Goal: Information Seeking & Learning: Find contact information

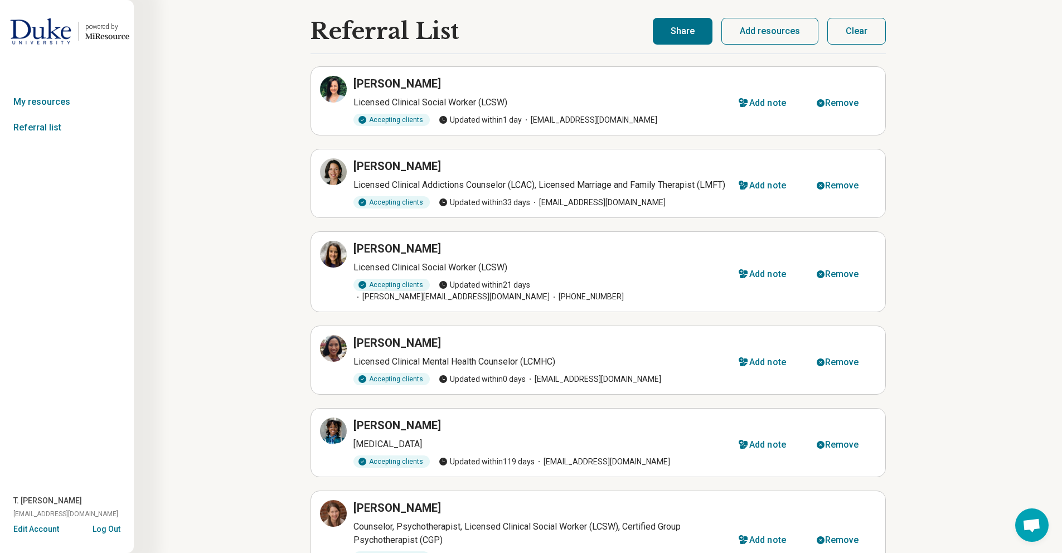
click at [528, 84] on div "[PERSON_NAME]" at bounding box center [539, 84] width 372 height 16
click at [335, 90] on icon at bounding box center [333, 88] width 13 height 13
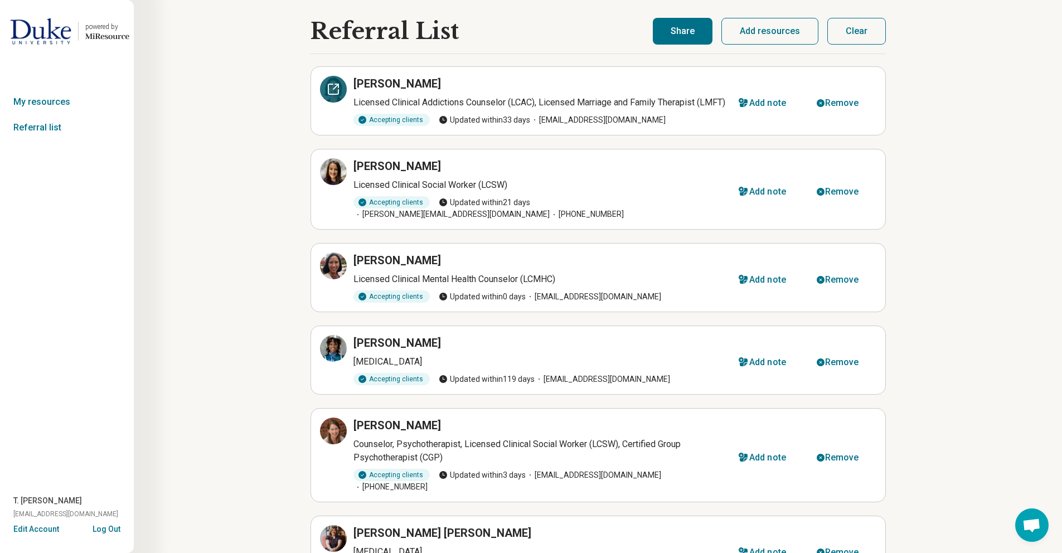
click at [333, 90] on icon at bounding box center [333, 88] width 13 height 13
click at [331, 185] on div at bounding box center [333, 171] width 27 height 27
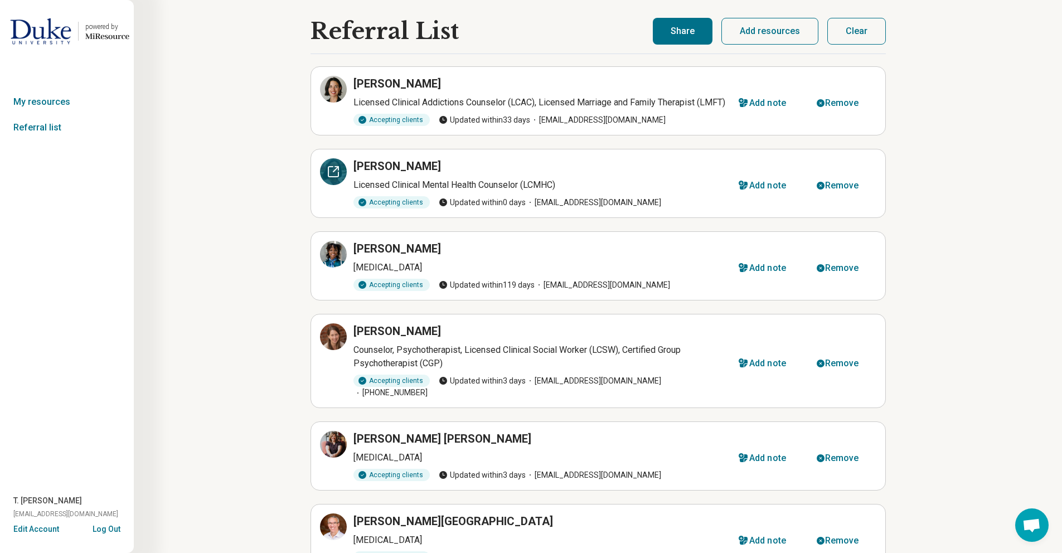
click at [329, 177] on icon at bounding box center [333, 172] width 10 height 10
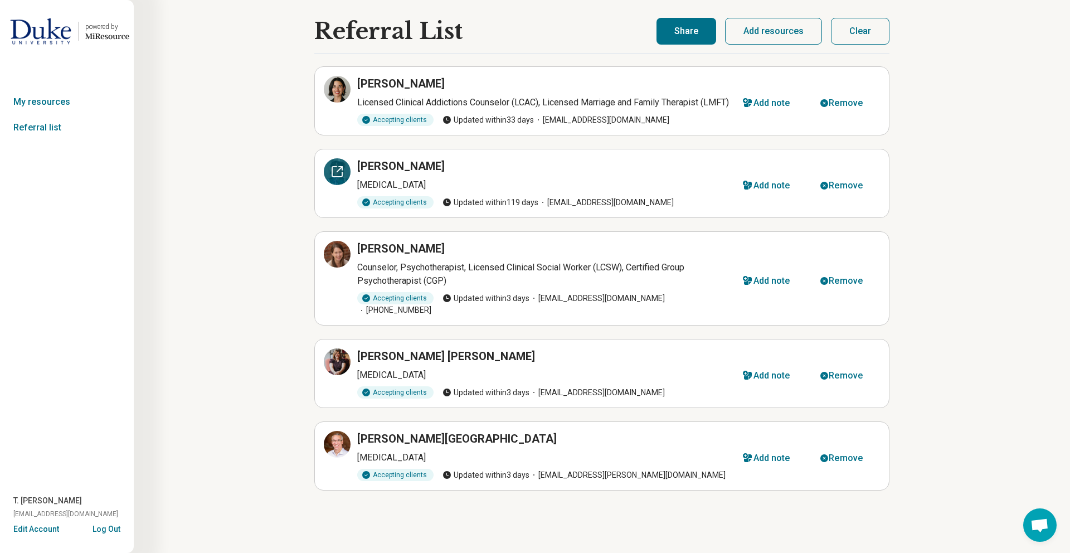
click at [341, 185] on div at bounding box center [337, 171] width 27 height 27
click at [339, 261] on icon at bounding box center [336, 253] width 13 height 13
click at [340, 185] on div at bounding box center [337, 171] width 27 height 27
click at [337, 261] on icon at bounding box center [336, 253] width 13 height 13
click at [843, 190] on div "Remove" at bounding box center [846, 185] width 34 height 9
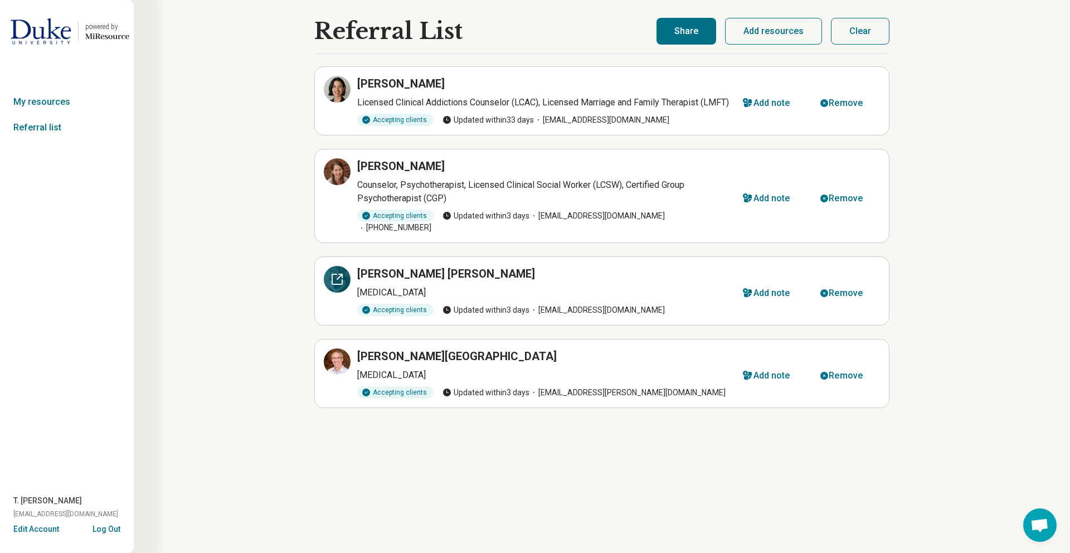
click at [341, 280] on icon at bounding box center [336, 279] width 13 height 13
click at [857, 293] on div "Remove" at bounding box center [846, 293] width 34 height 9
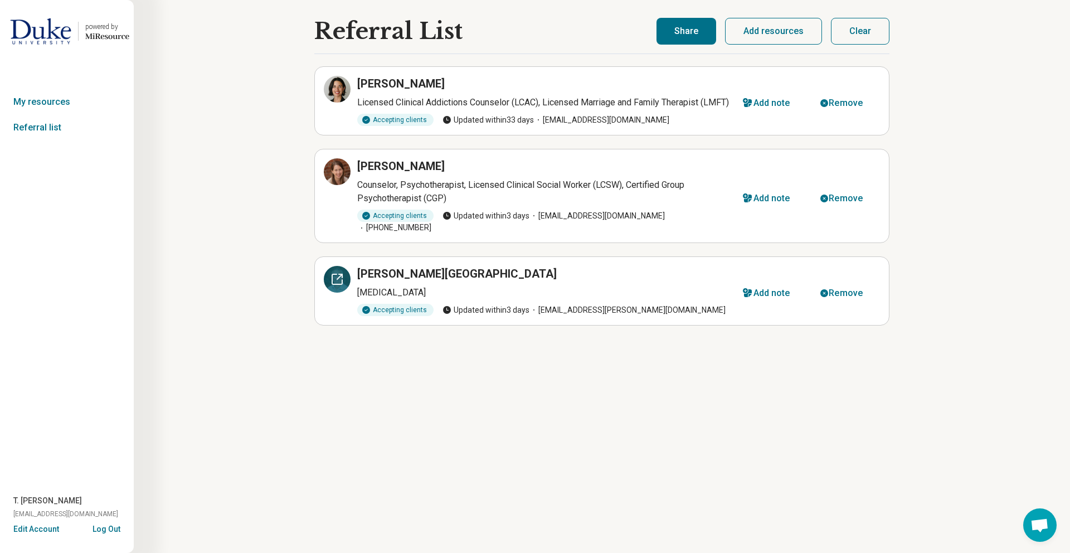
click at [332, 281] on icon at bounding box center [337, 279] width 10 height 10
click at [46, 35] on img at bounding box center [40, 31] width 61 height 27
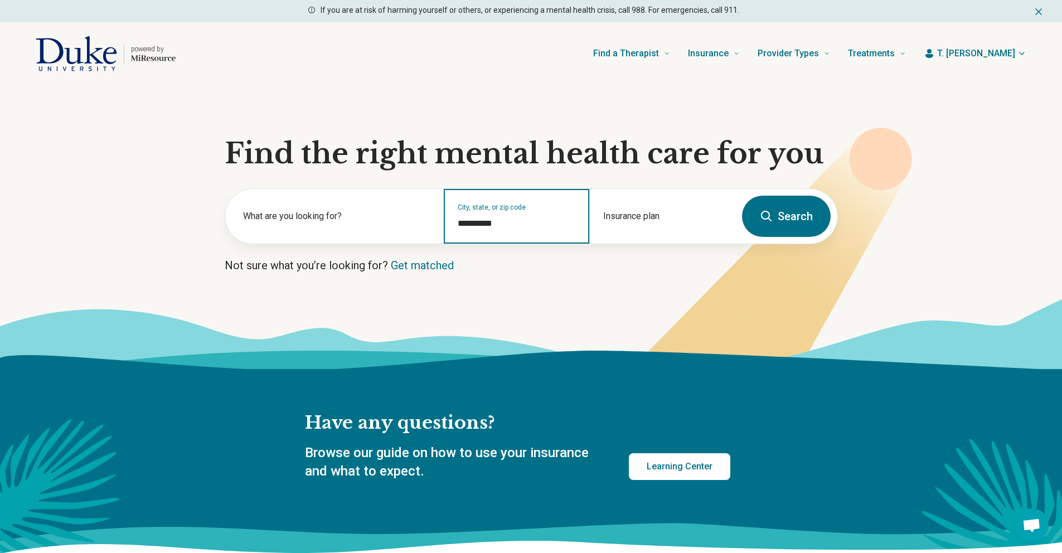
click at [474, 226] on input "**********" at bounding box center [517, 223] width 118 height 13
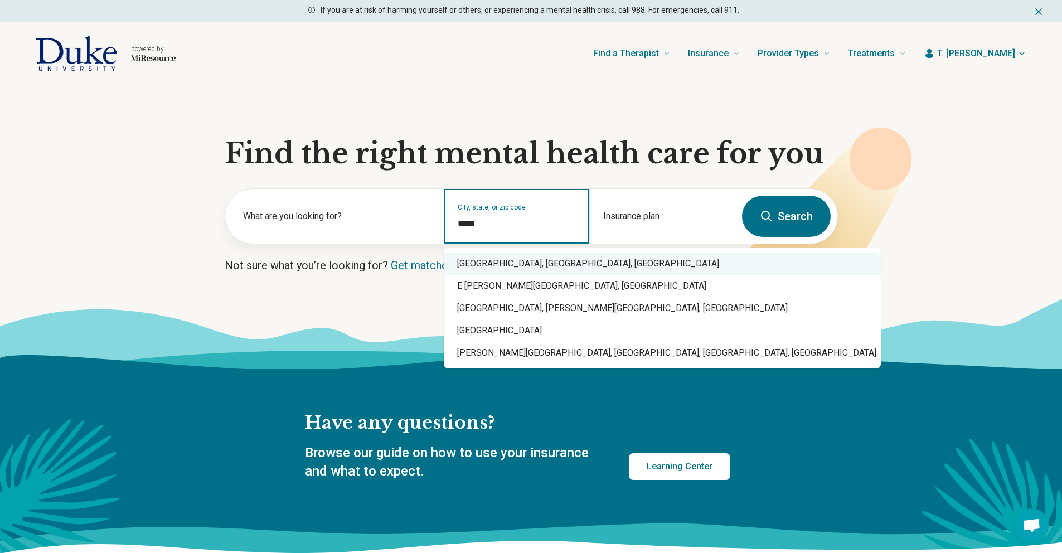
click at [470, 265] on div "East Campus, Broad Street, Durham, NC" at bounding box center [662, 263] width 437 height 22
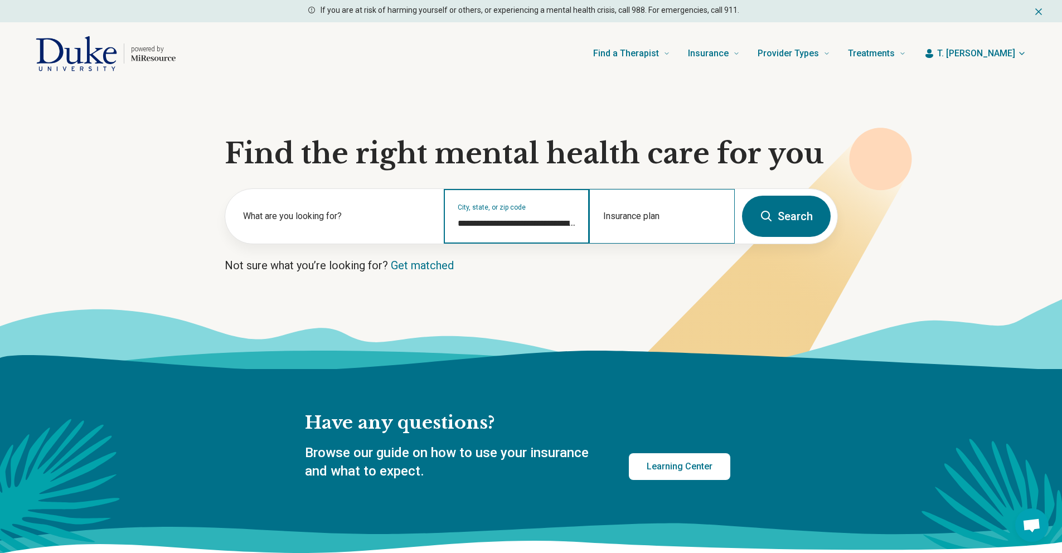
type input "**********"
click at [621, 215] on div "Insurance plan" at bounding box center [661, 216] width 145 height 55
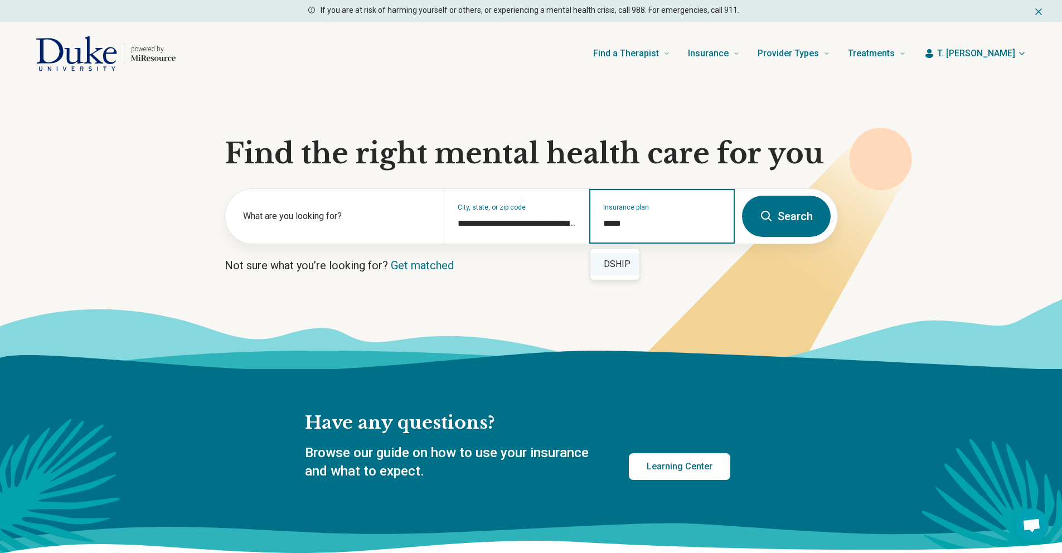
click at [613, 266] on div "DSHIP" at bounding box center [614, 264] width 49 height 22
type input "*****"
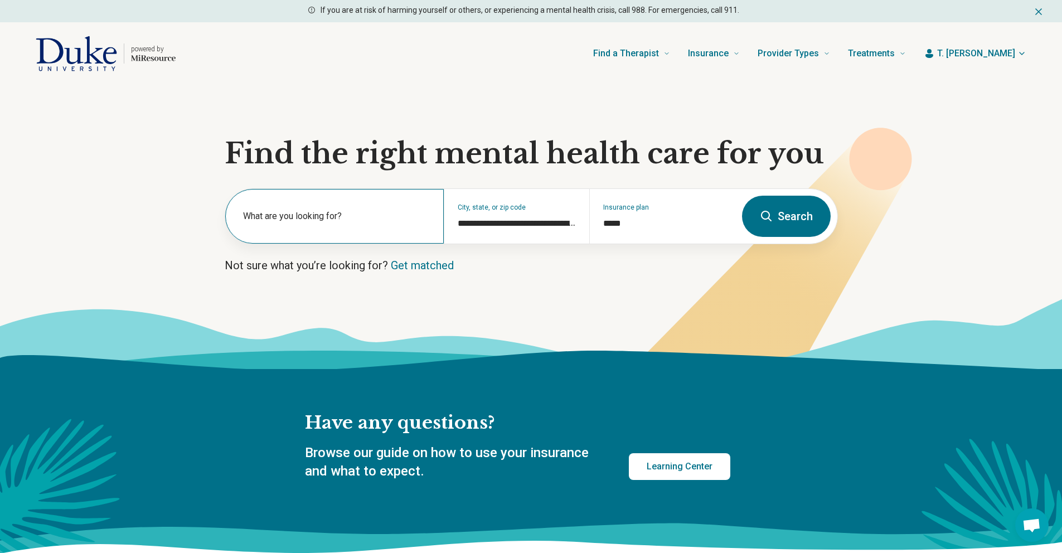
click at [332, 220] on label "What are you looking for?" at bounding box center [336, 216] width 187 height 13
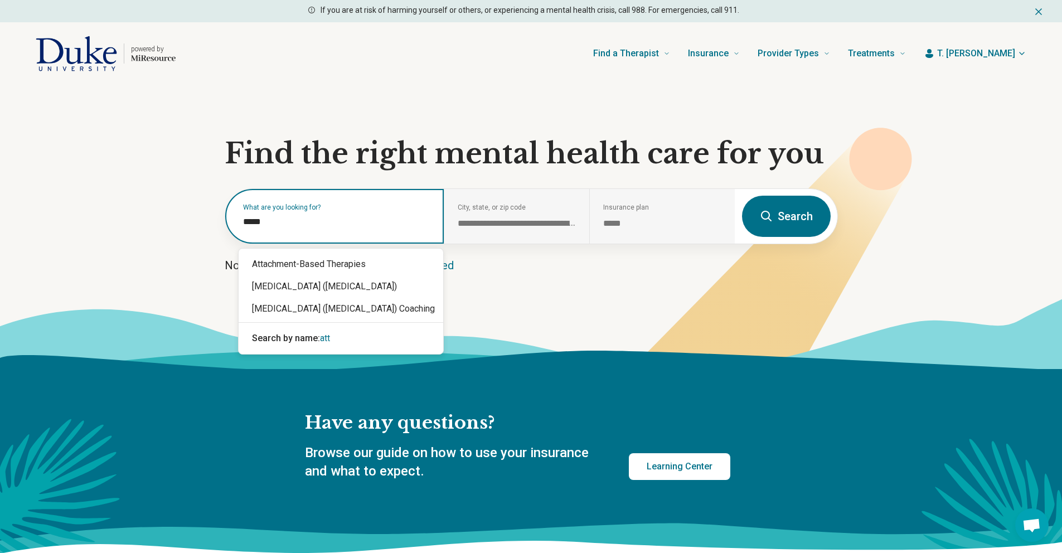
type input "******"
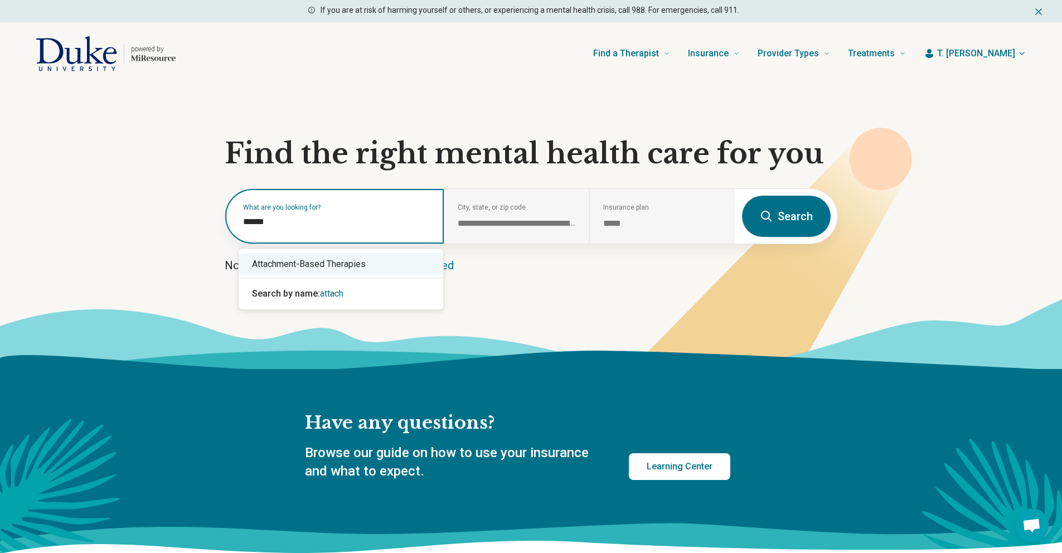
click at [314, 269] on div "Attachment-Based Therapies" at bounding box center [341, 264] width 205 height 22
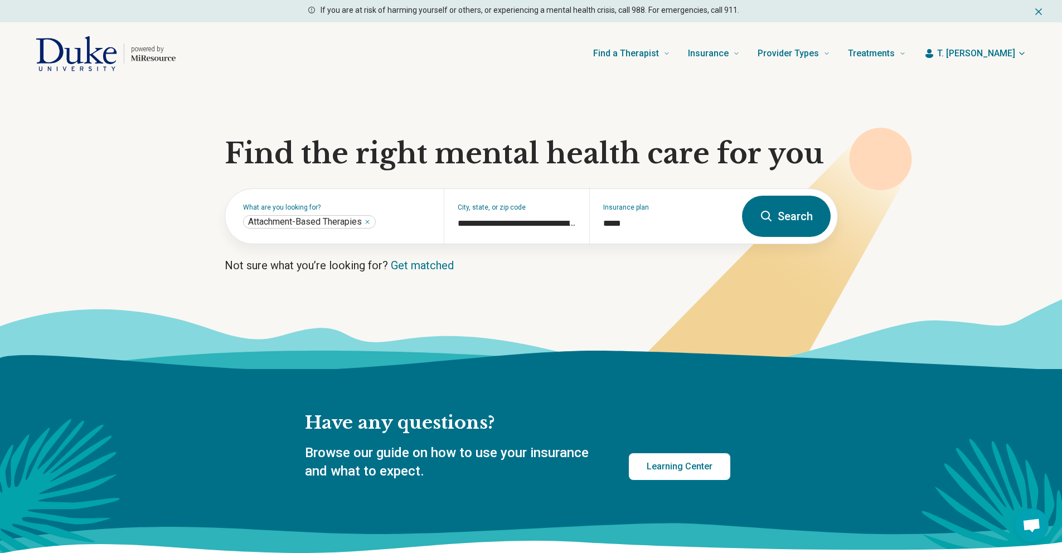
click at [766, 215] on icon at bounding box center [766, 216] width 13 height 13
select select "***"
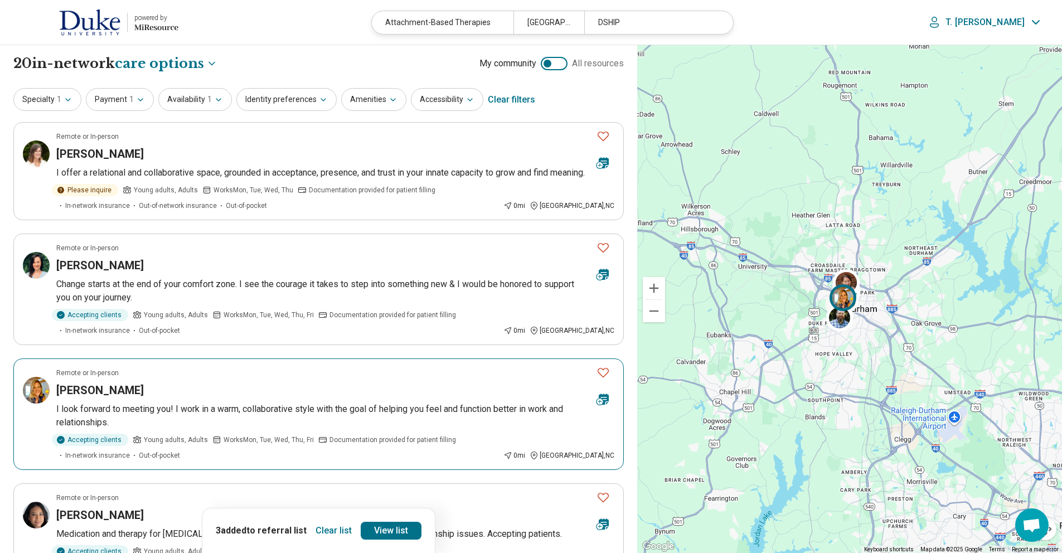
click at [31, 402] on img at bounding box center [36, 390] width 27 height 27
click at [604, 379] on icon "Favorite" at bounding box center [602, 372] width 13 height 13
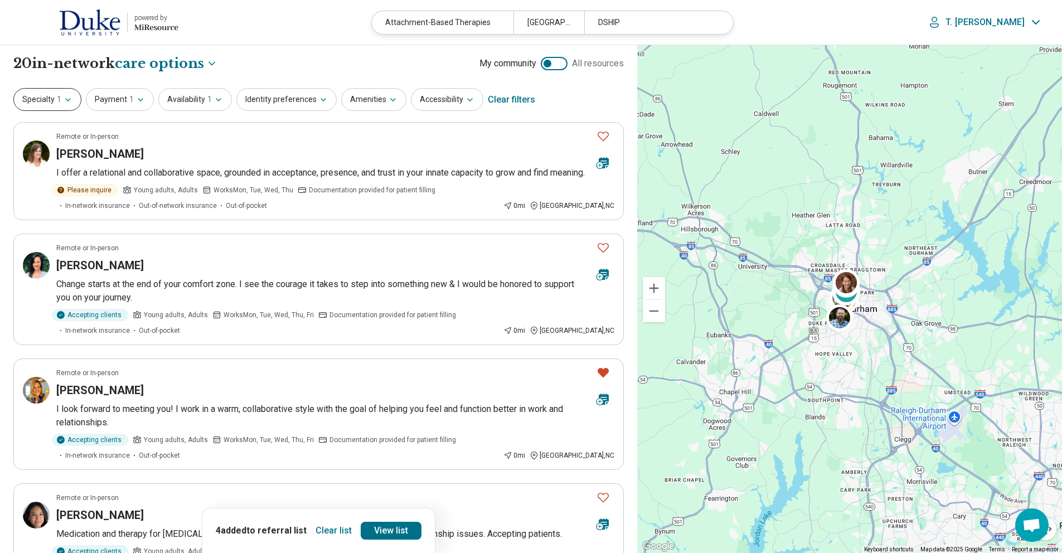
click at [55, 98] on button "Specialty 1" at bounding box center [47, 99] width 68 height 23
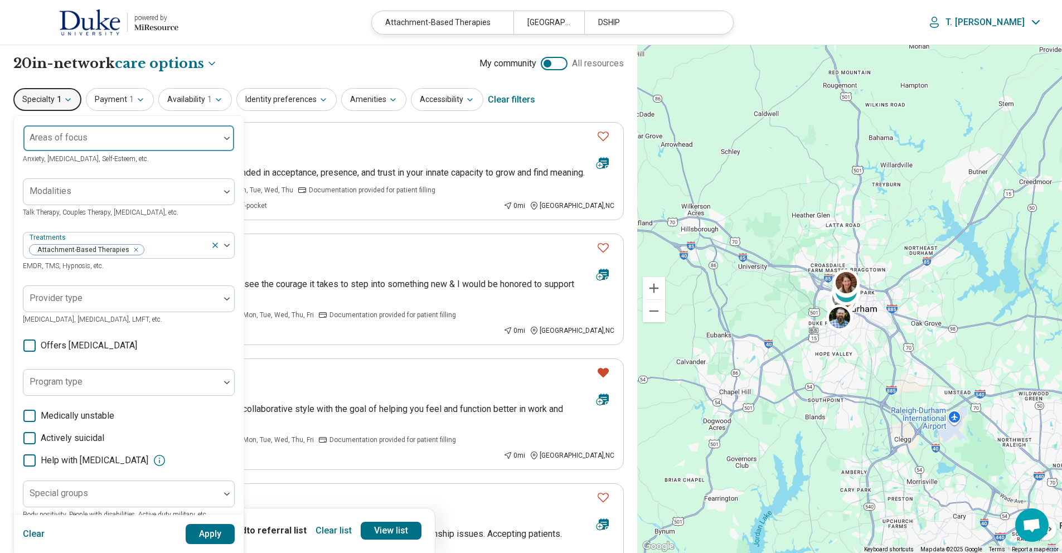
click at [64, 142] on div "Areas of focus" at bounding box center [129, 138] width 212 height 27
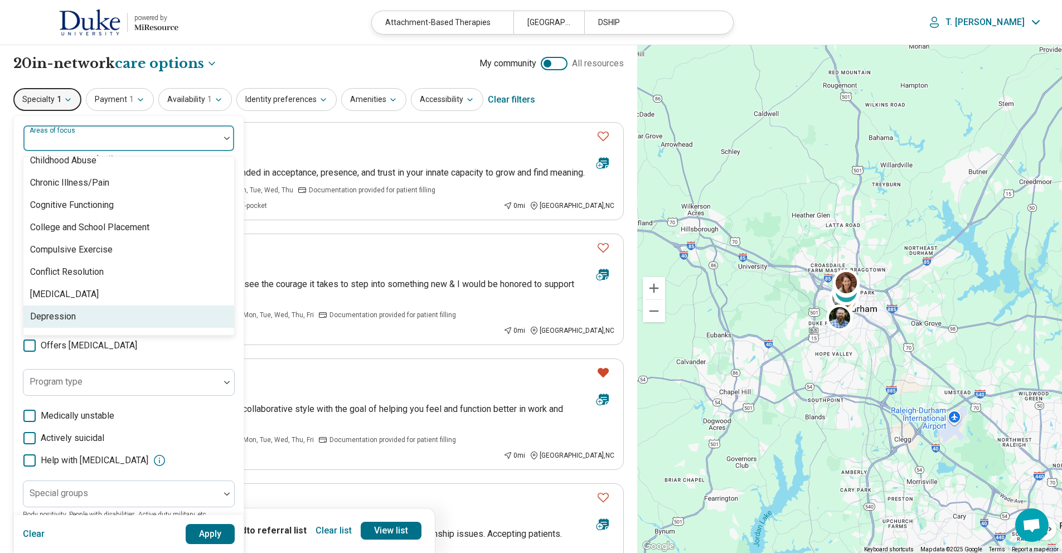
scroll to position [544, 0]
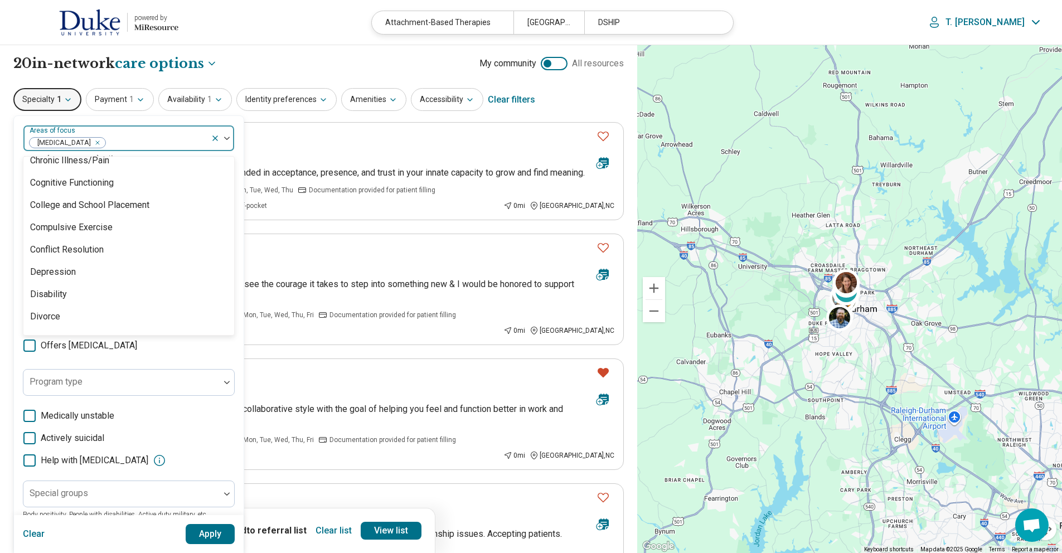
click at [228, 135] on div at bounding box center [222, 138] width 23 height 26
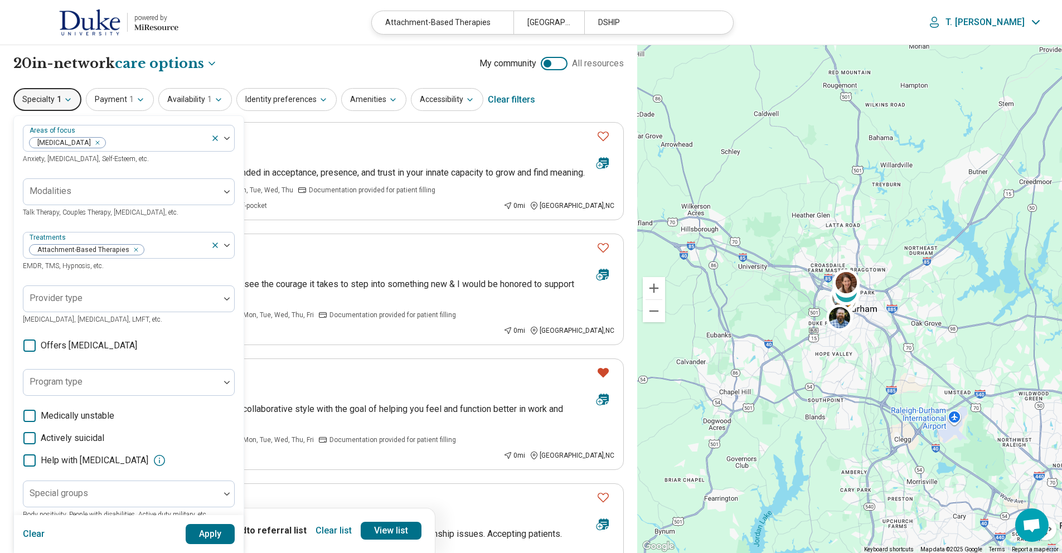
click at [210, 532] on button "Apply" at bounding box center [211, 534] width 50 height 20
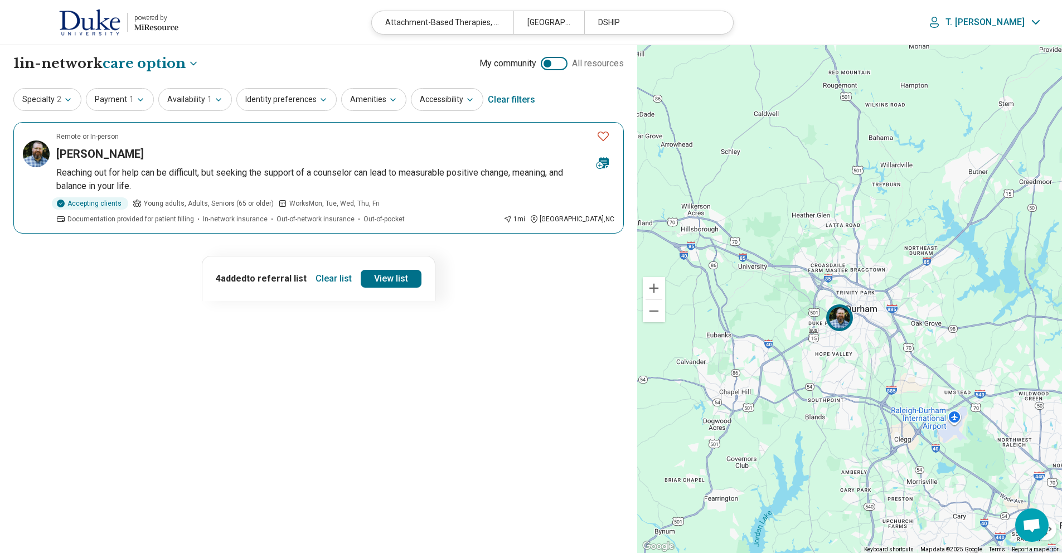
click at [38, 152] on img at bounding box center [36, 153] width 27 height 27
click at [50, 92] on button "Specialty 2" at bounding box center [47, 99] width 68 height 23
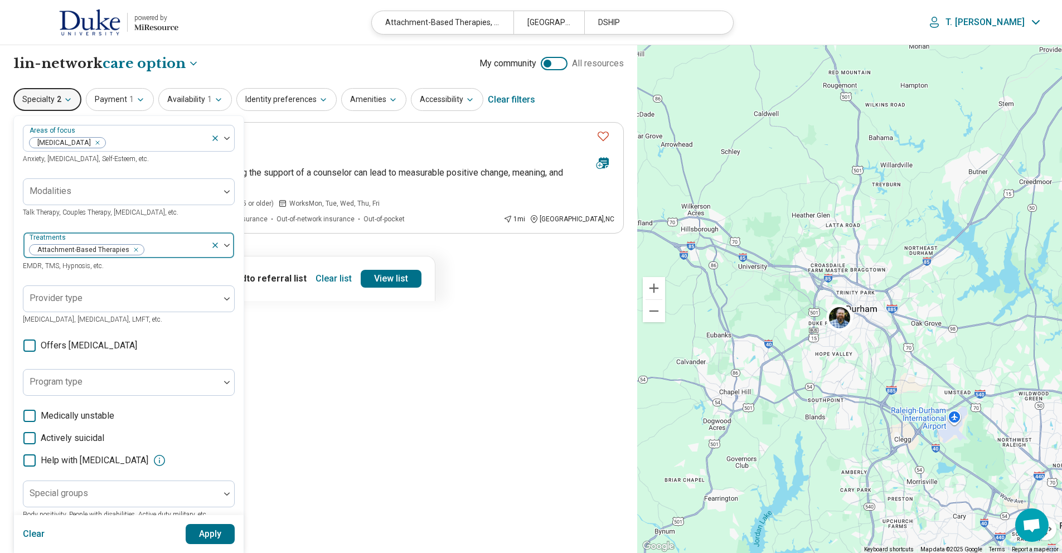
click at [217, 244] on icon at bounding box center [215, 245] width 9 height 9
click at [194, 539] on button "Apply" at bounding box center [211, 534] width 50 height 20
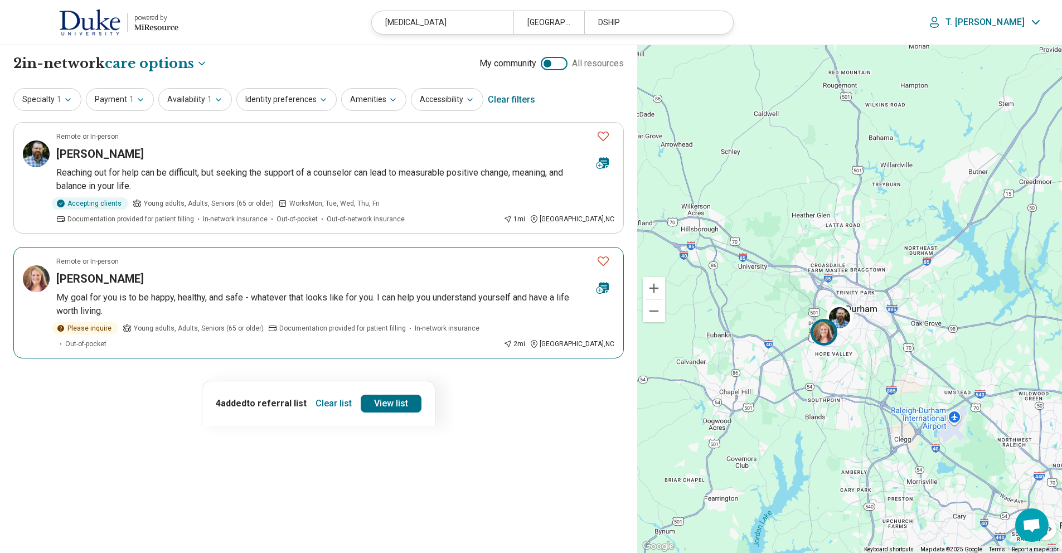
click at [41, 279] on img at bounding box center [36, 278] width 27 height 27
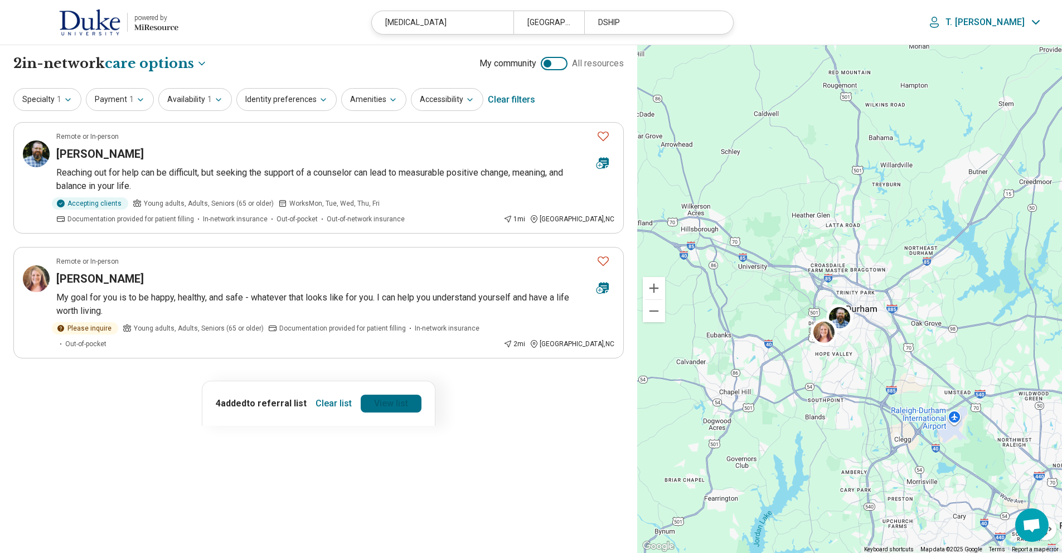
click at [381, 395] on link "View list" at bounding box center [391, 404] width 61 height 18
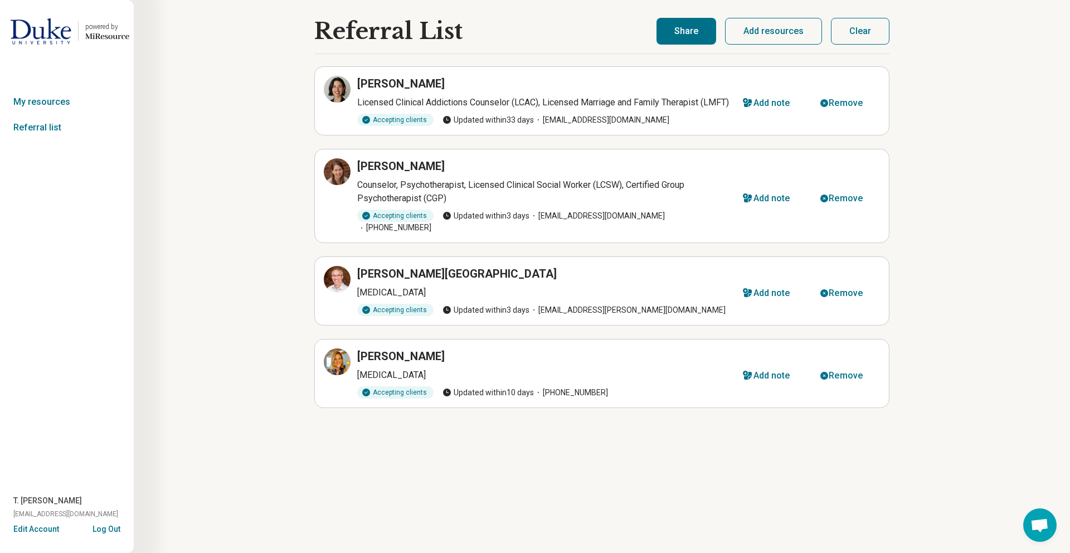
click at [693, 32] on button "Share" at bounding box center [686, 31] width 60 height 27
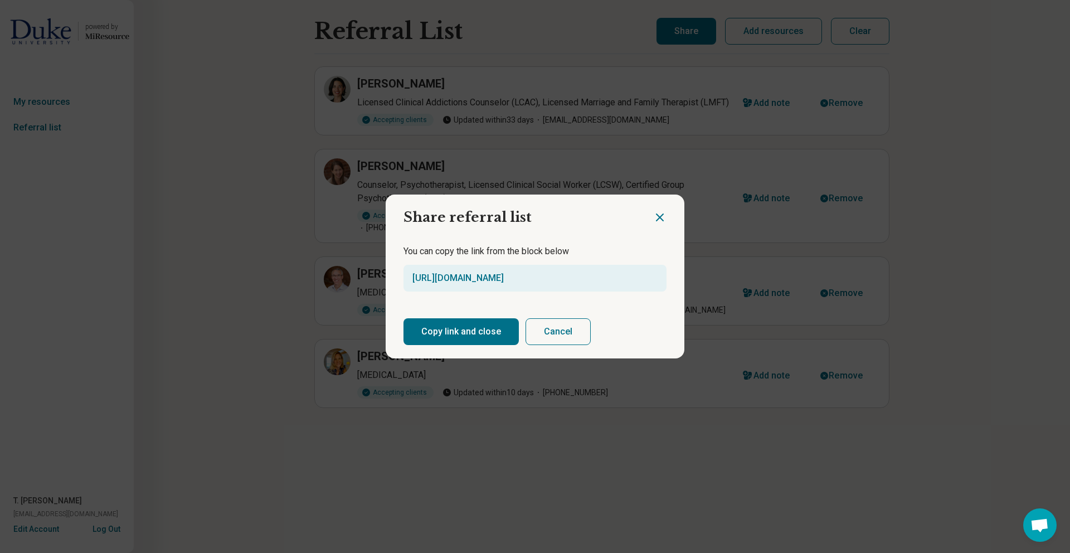
click at [446, 330] on button "Copy link and close" at bounding box center [460, 331] width 115 height 27
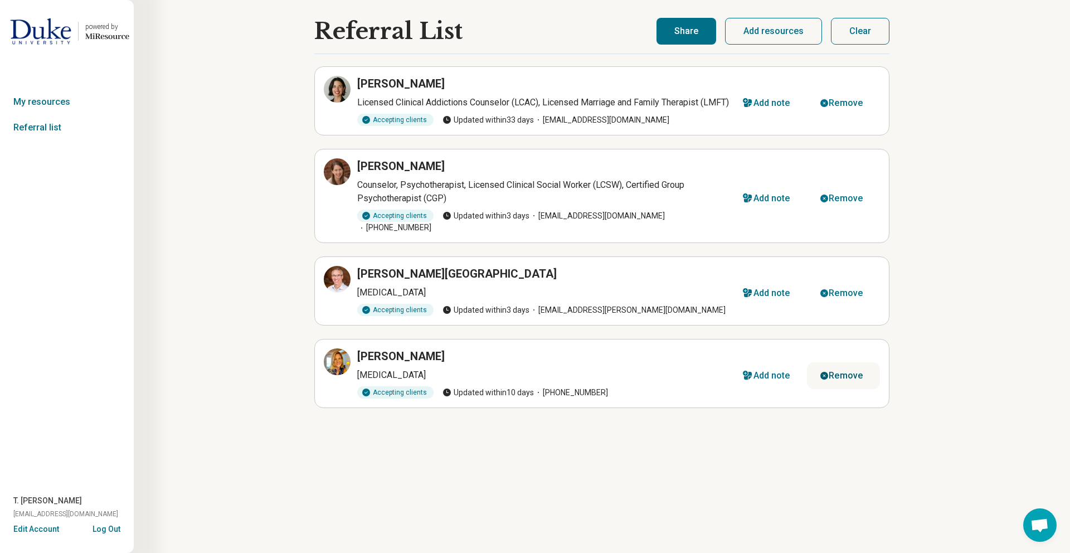
click at [848, 380] on div "Remove" at bounding box center [846, 375] width 34 height 9
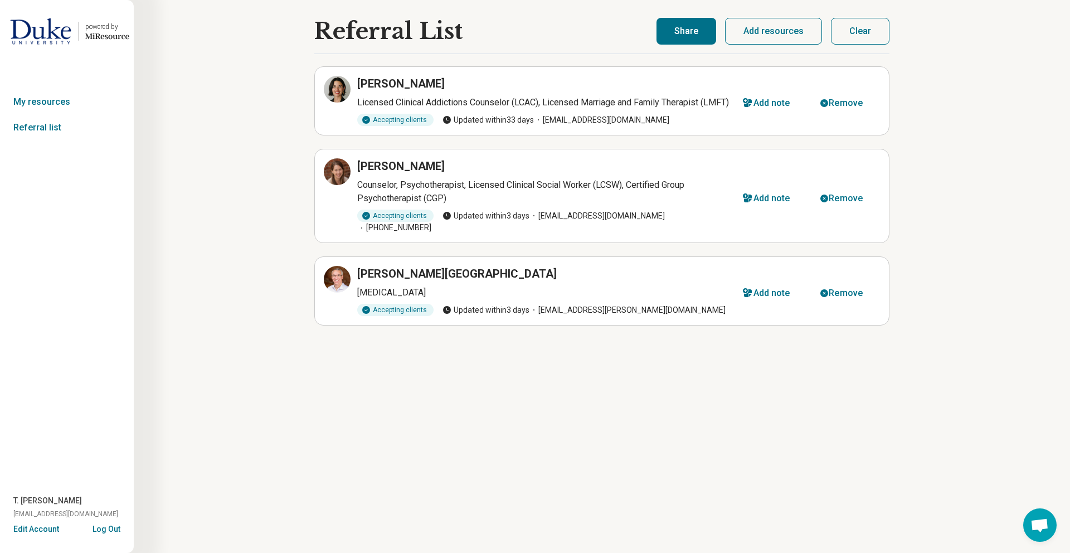
click at [43, 40] on img at bounding box center [40, 31] width 61 height 27
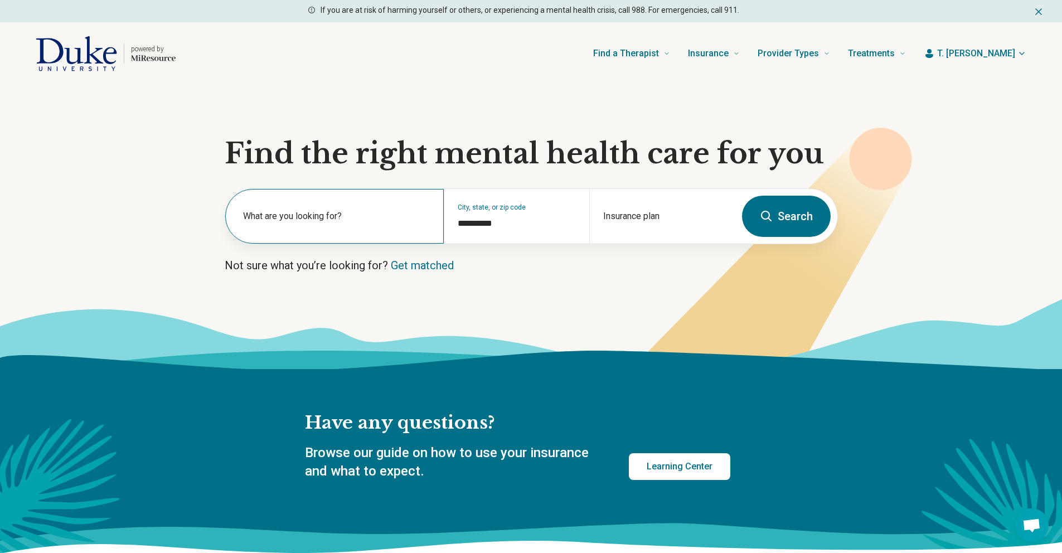
click at [304, 211] on label "What are you looking for?" at bounding box center [336, 216] width 187 height 13
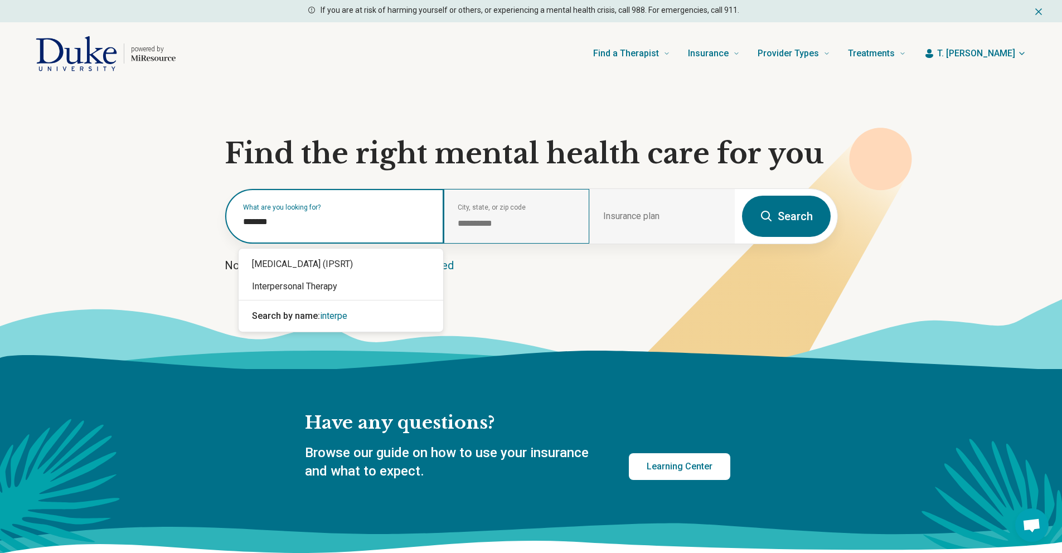
type input "*******"
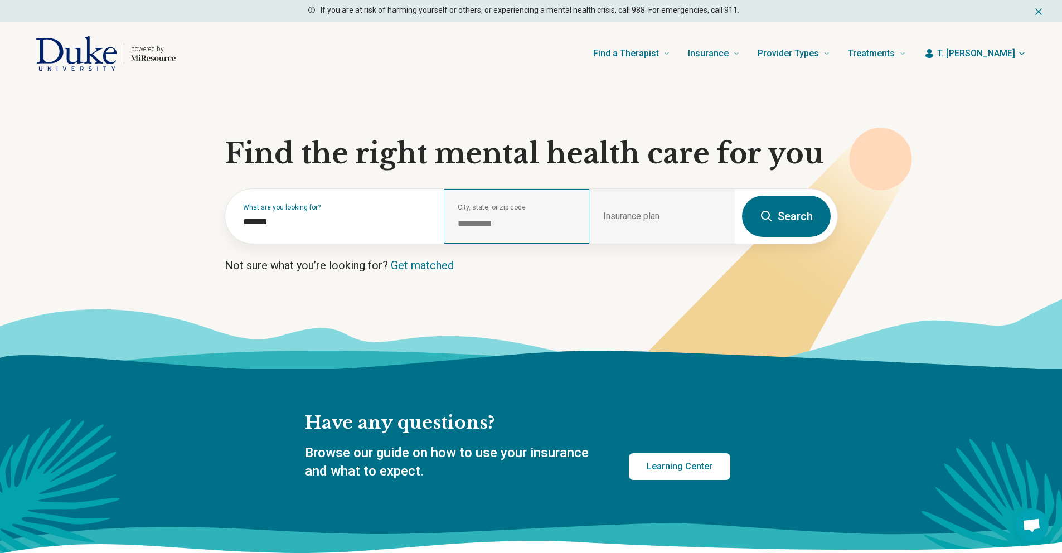
click at [473, 209] on div "**********" at bounding box center [516, 216] width 145 height 55
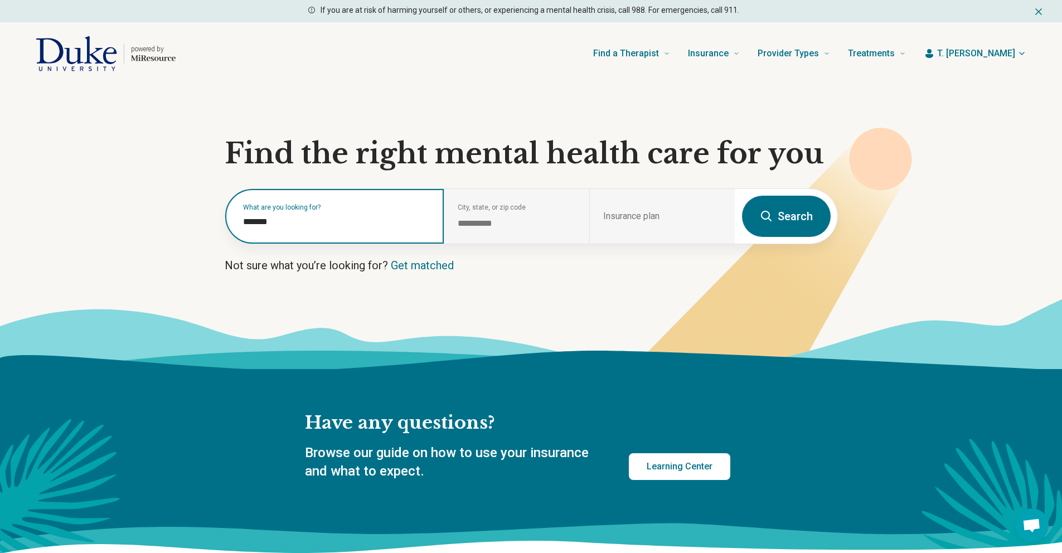
click at [306, 225] on input "*******" at bounding box center [336, 221] width 187 height 13
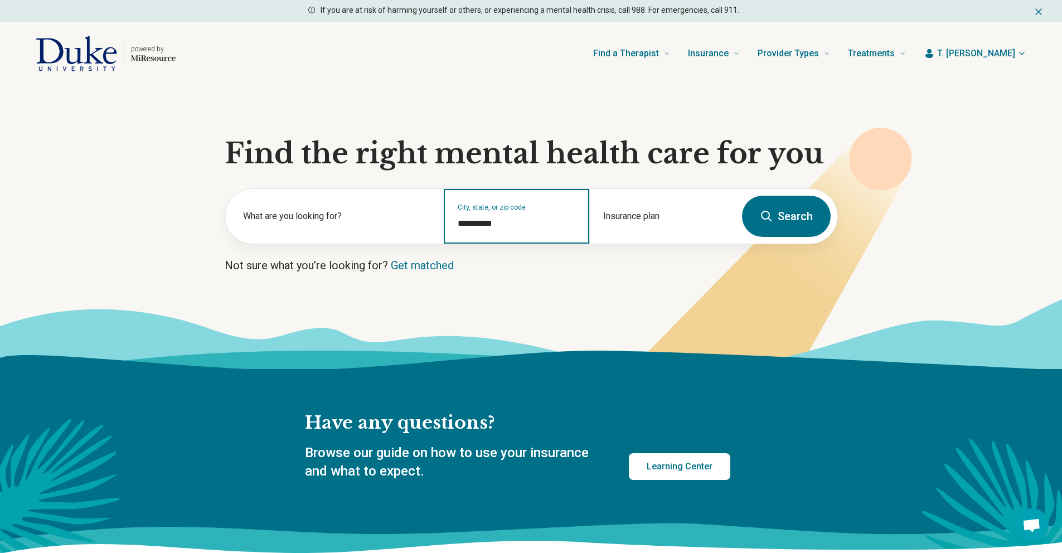
click at [521, 220] on input "**********" at bounding box center [517, 223] width 118 height 13
click at [504, 224] on input "**********" at bounding box center [517, 223] width 118 height 13
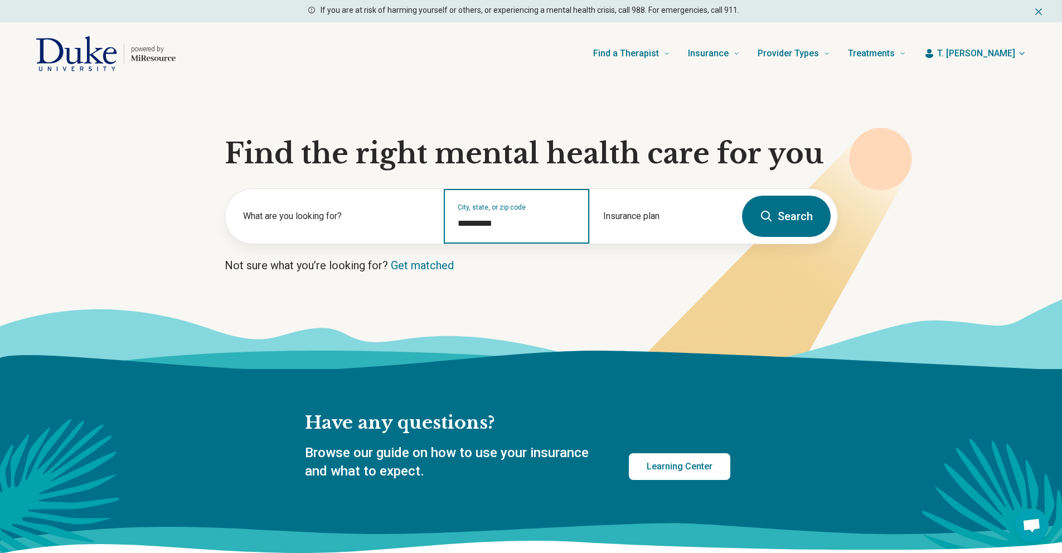
click at [504, 224] on input "**********" at bounding box center [517, 223] width 118 height 13
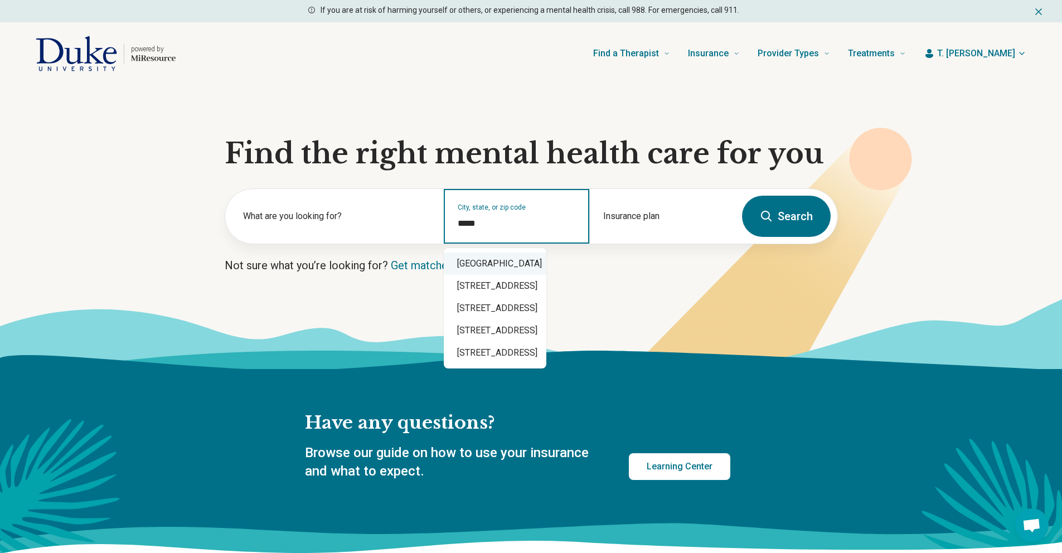
click at [502, 220] on input "*****" at bounding box center [517, 223] width 118 height 13
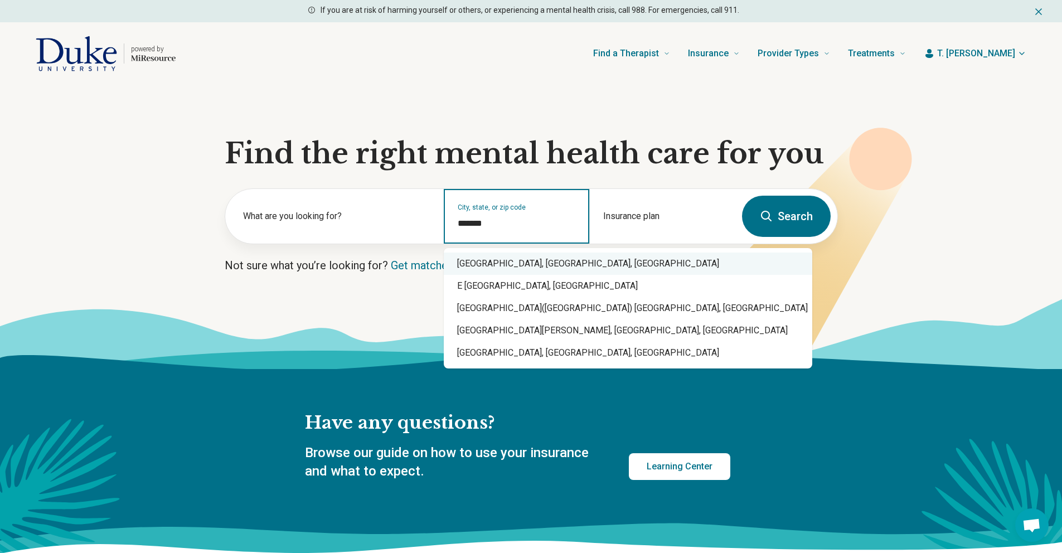
click at [502, 266] on div "East Campus, Broad Street, Durham, NC" at bounding box center [628, 263] width 368 height 22
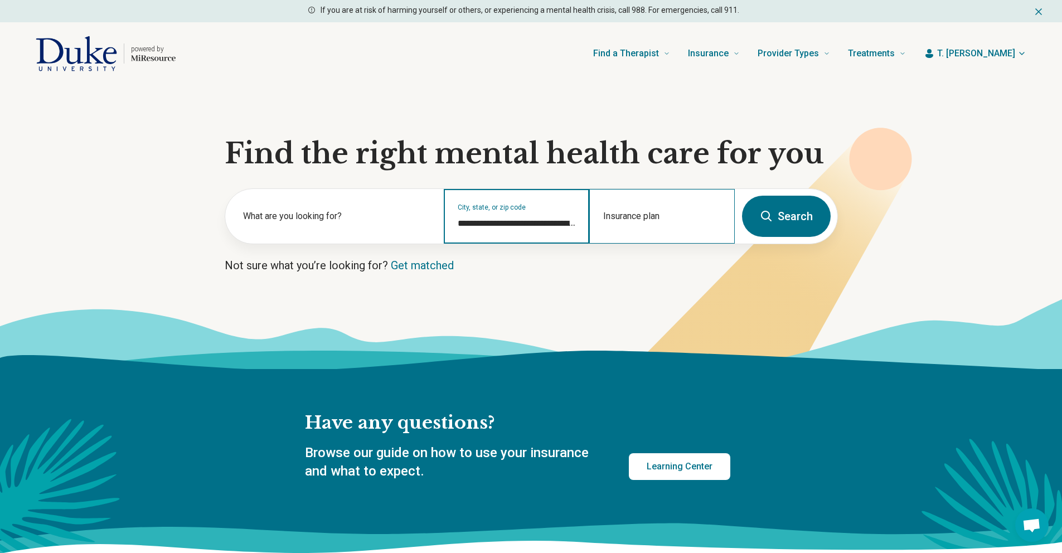
type input "**********"
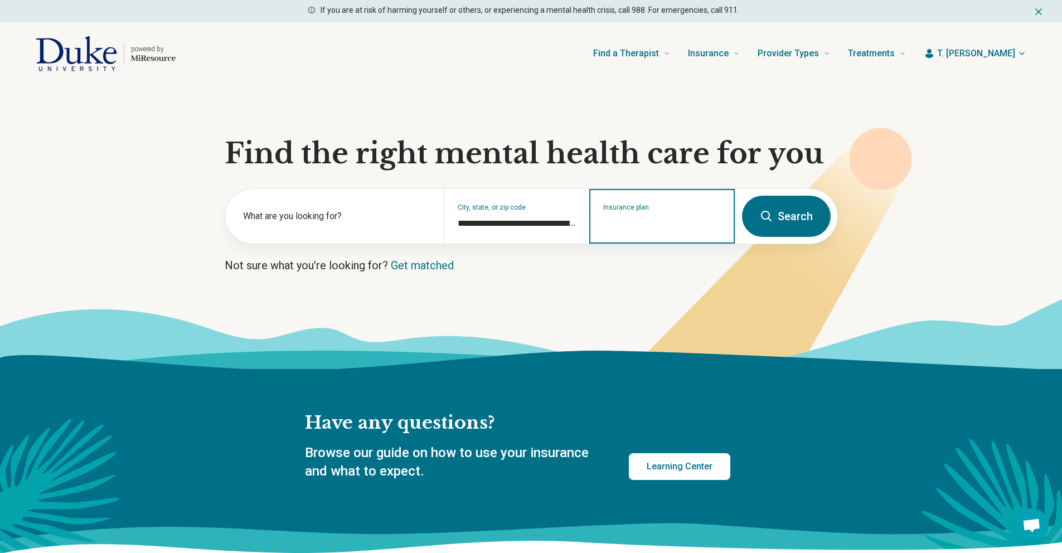
click at [636, 218] on input "Insurance plan" at bounding box center [662, 223] width 118 height 13
type input "*****"
click at [794, 220] on button "Search" at bounding box center [786, 216] width 89 height 41
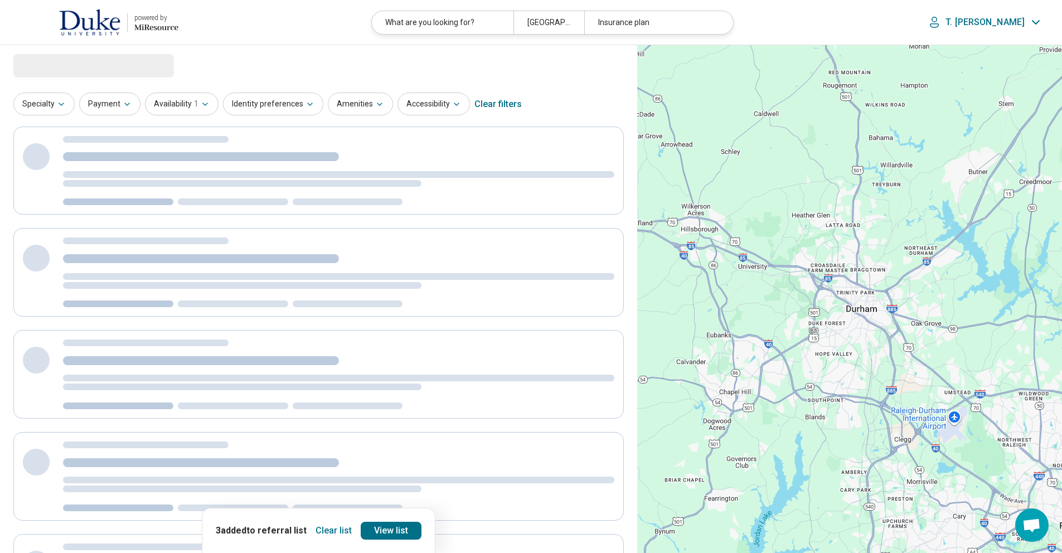
select select "***"
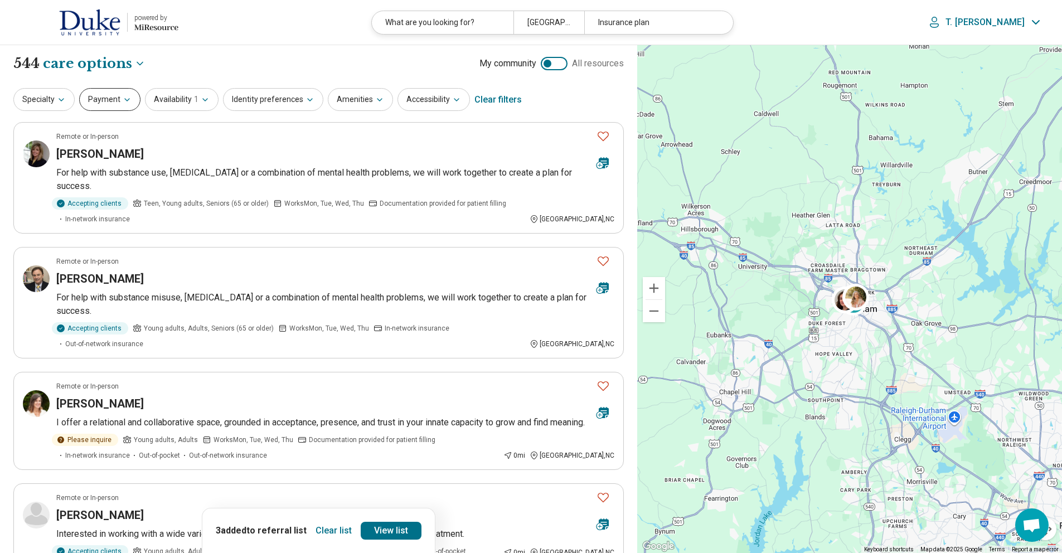
click at [100, 92] on button "Payment" at bounding box center [109, 99] width 61 height 23
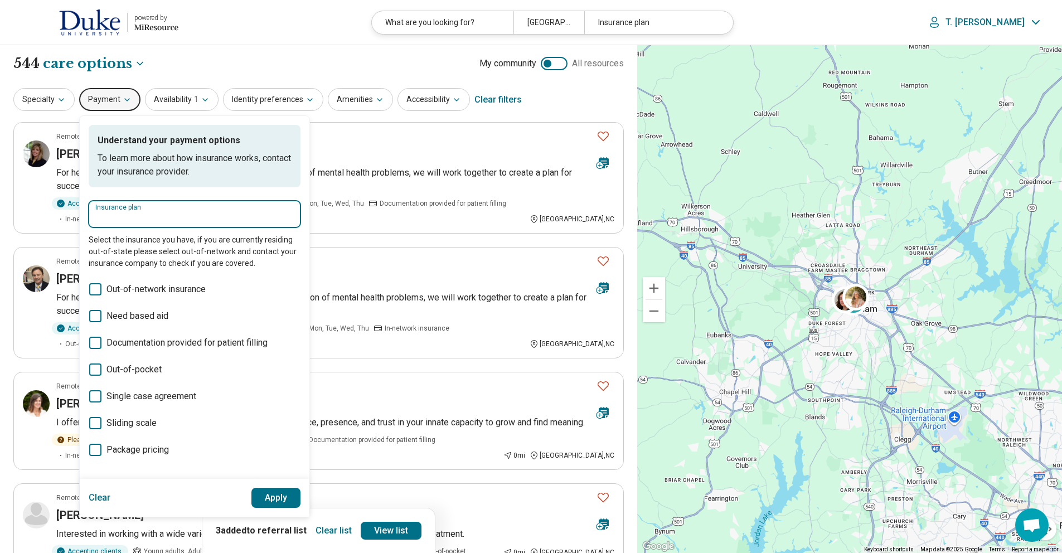
click at [133, 213] on input "Insurance plan" at bounding box center [194, 217] width 198 height 13
click at [116, 249] on div "DSHIP" at bounding box center [113, 248] width 49 height 22
type input "*****"
click at [260, 500] on button "Apply" at bounding box center [276, 498] width 50 height 20
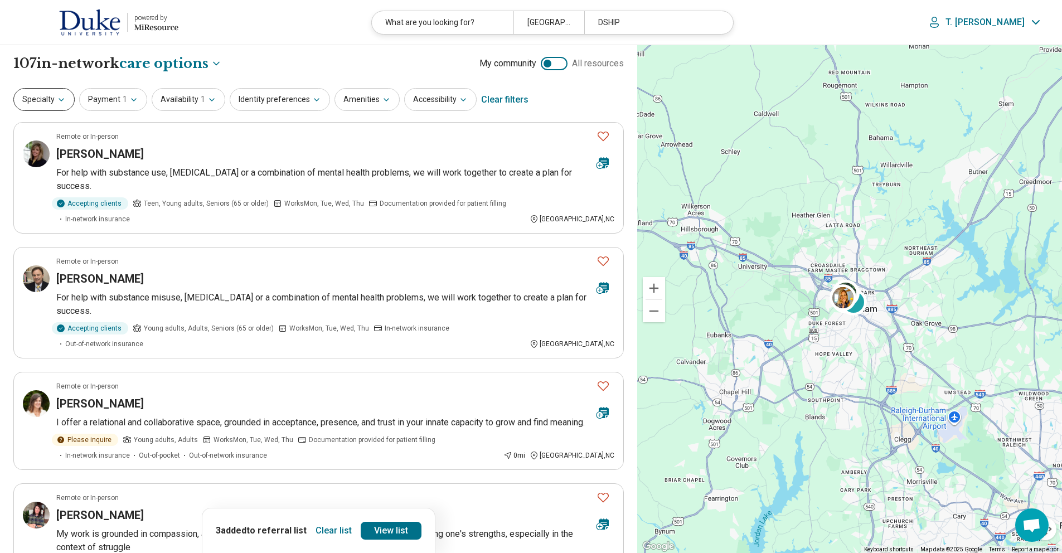
click at [41, 102] on button "Specialty" at bounding box center [43, 99] width 61 height 23
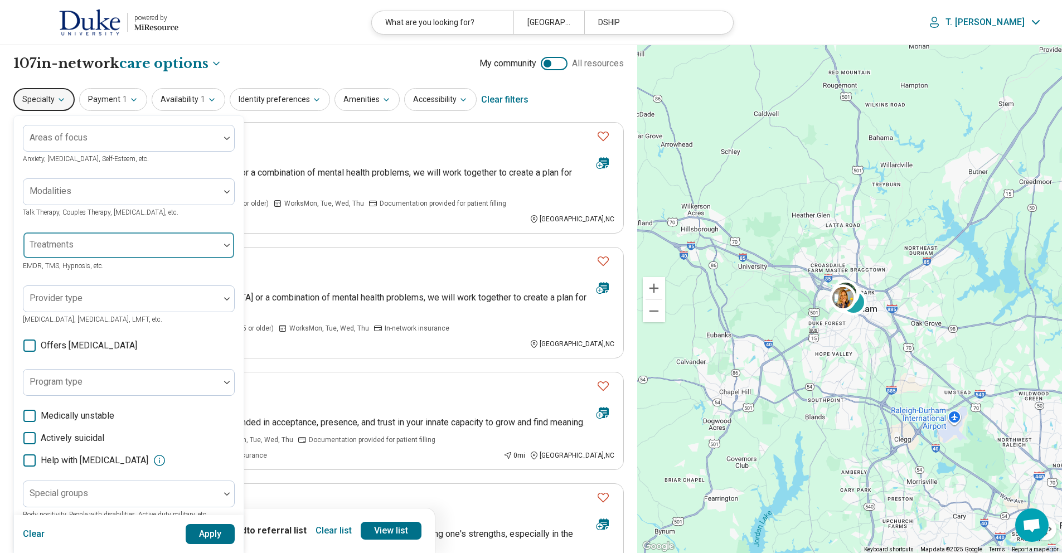
click at [78, 246] on div at bounding box center [121, 250] width 187 height 16
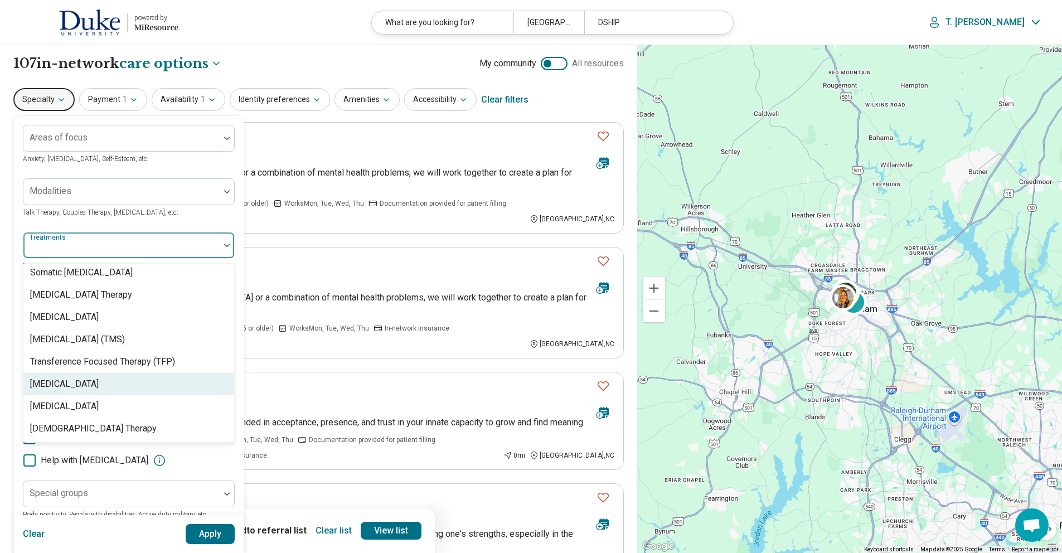
scroll to position [2149, 0]
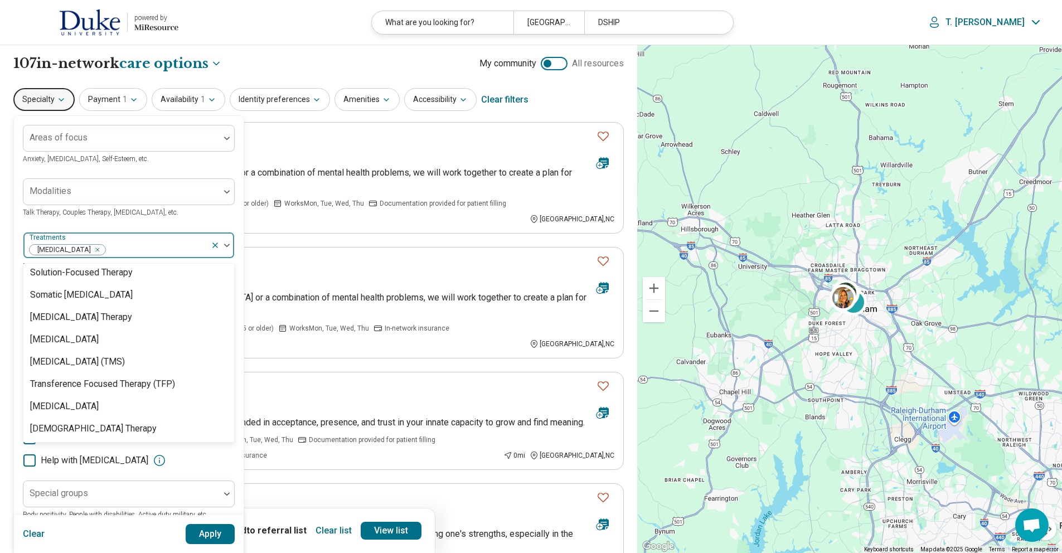
click at [226, 244] on img at bounding box center [227, 245] width 6 height 3
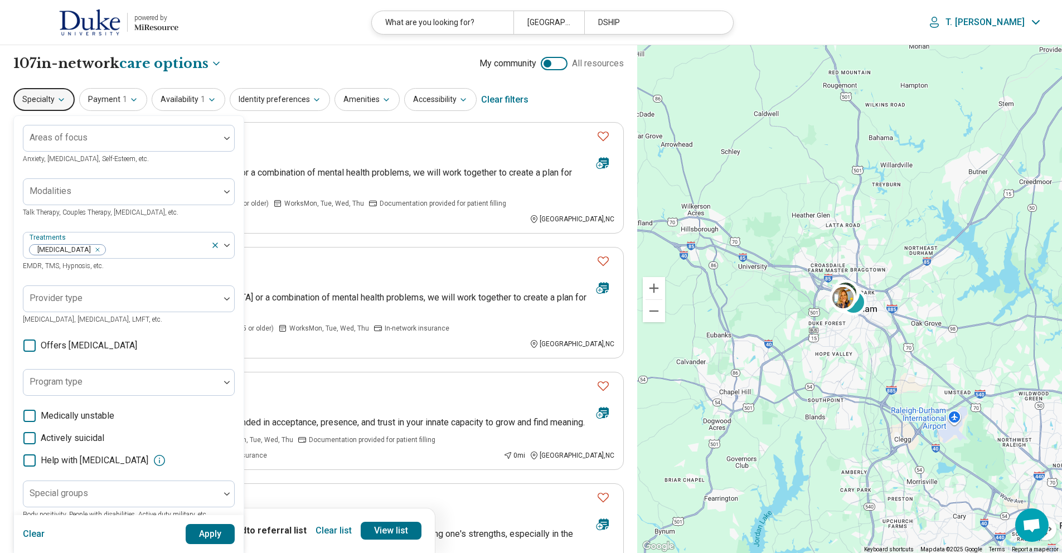
click at [203, 533] on button "Apply" at bounding box center [211, 534] width 50 height 20
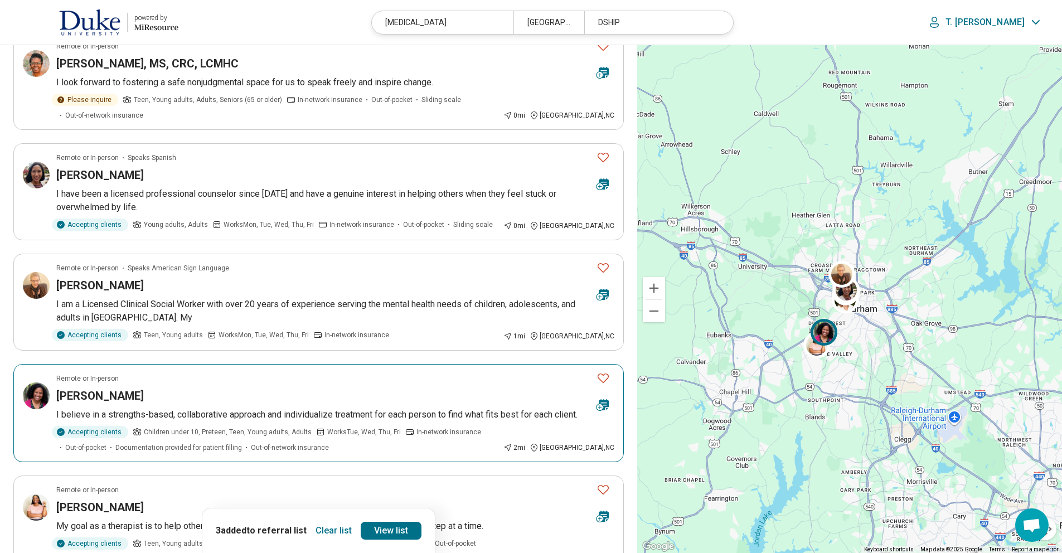
scroll to position [312, 0]
click at [41, 182] on img at bounding box center [36, 176] width 27 height 27
click at [604, 152] on icon "Favorite" at bounding box center [602, 158] width 13 height 13
click at [371, 534] on link "View list" at bounding box center [391, 531] width 61 height 18
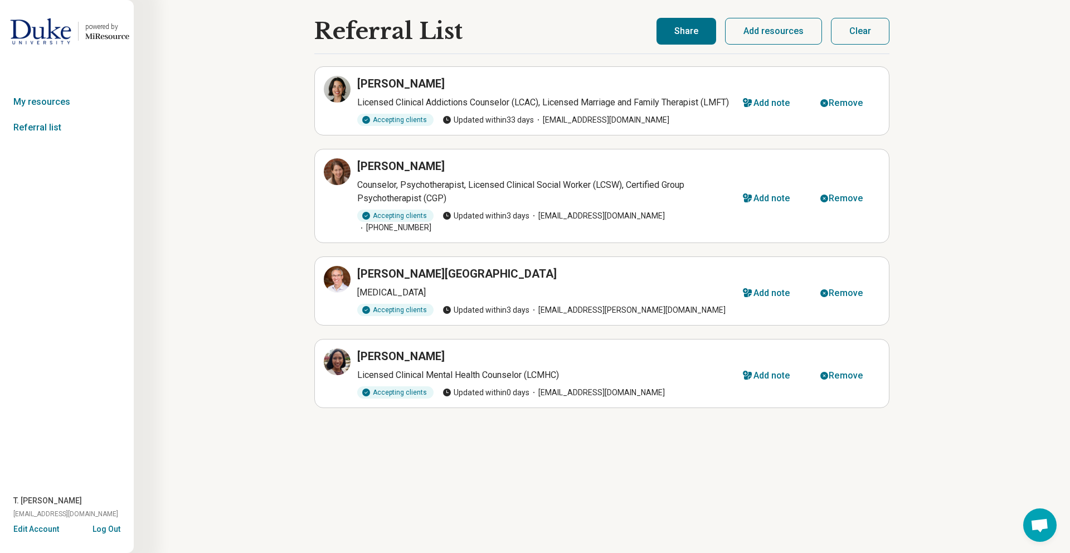
click at [697, 33] on button "Share" at bounding box center [686, 31] width 60 height 27
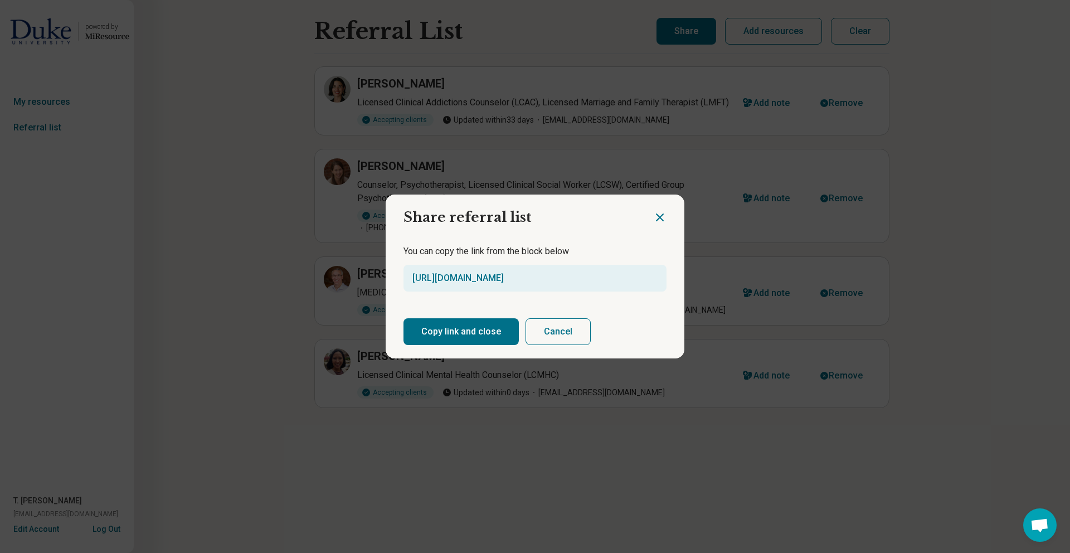
click at [469, 335] on button "Copy link and close" at bounding box center [460, 331] width 115 height 27
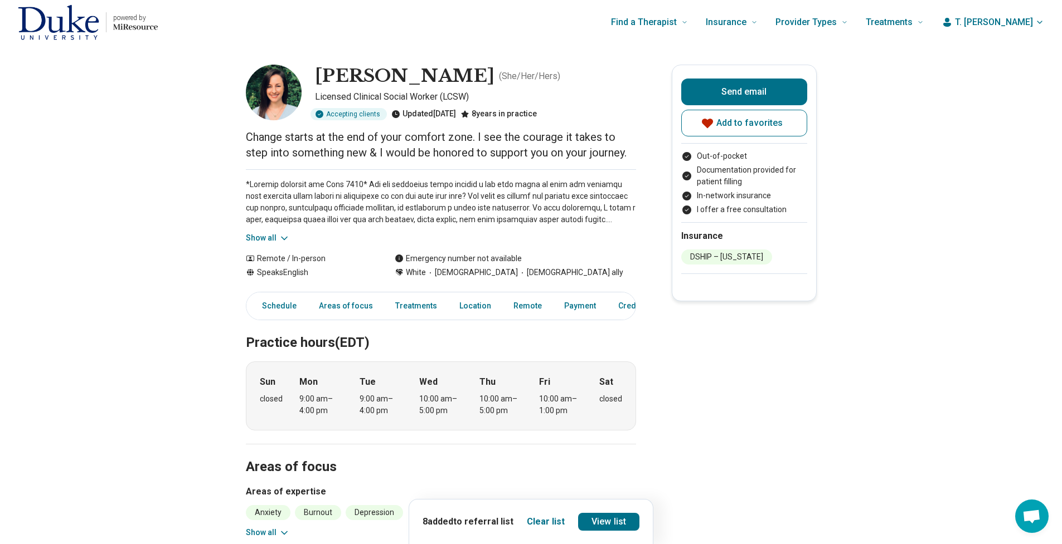
drag, startPoint x: 1069, startPoint y: 60, endPoint x: 1064, endPoint y: 75, distance: 15.9
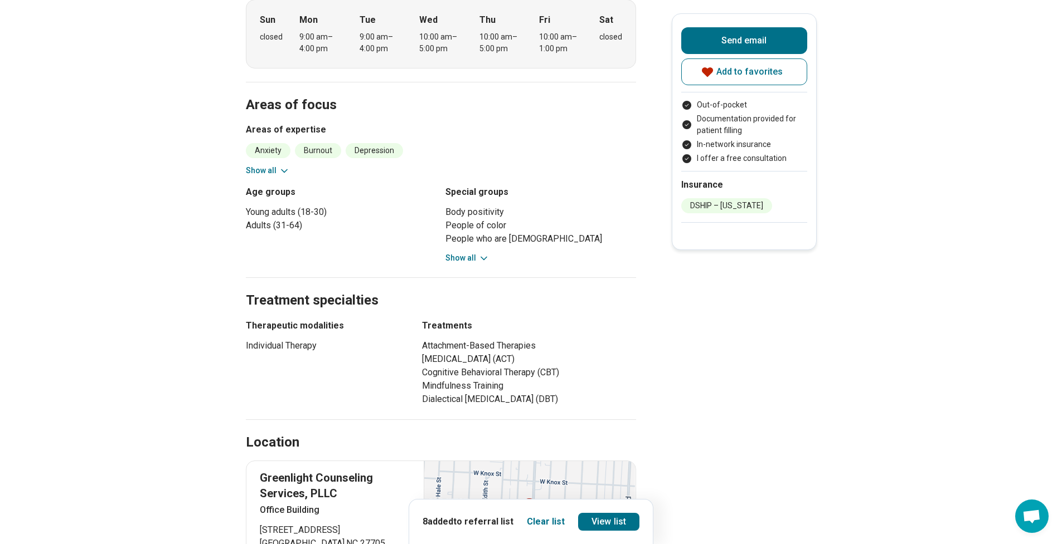
scroll to position [371, 0]
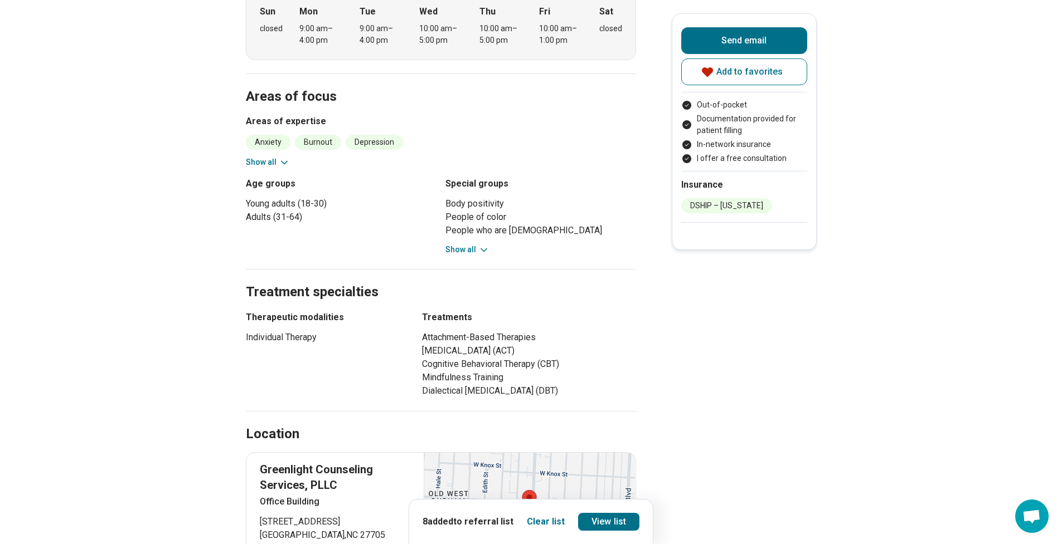
click at [478, 252] on button "Show all" at bounding box center [467, 250] width 44 height 12
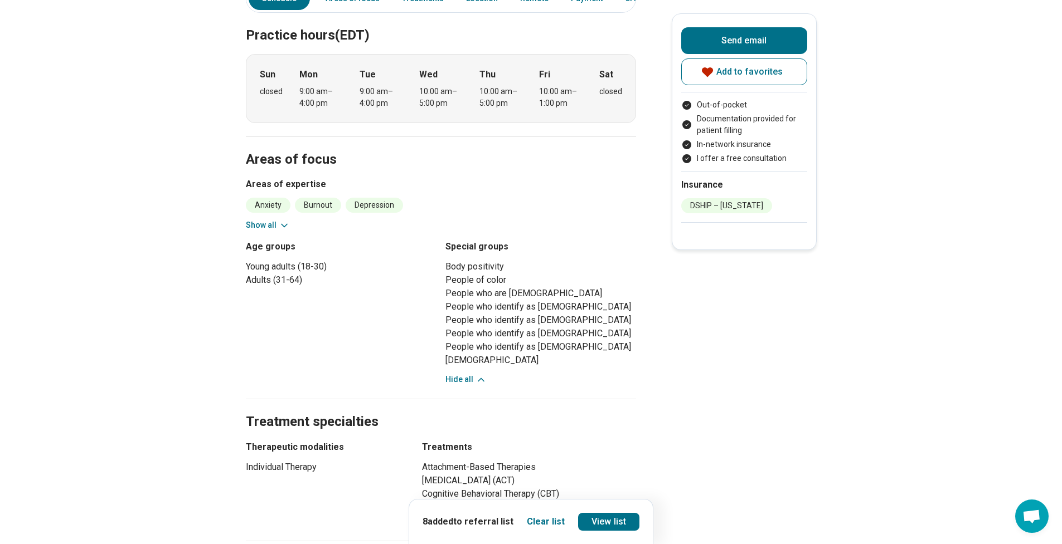
scroll to position [305, 0]
drag, startPoint x: 1069, startPoint y: 208, endPoint x: 1023, endPoint y: 153, distance: 72.4
click at [267, 227] on button "Show all" at bounding box center [268, 228] width 44 height 12
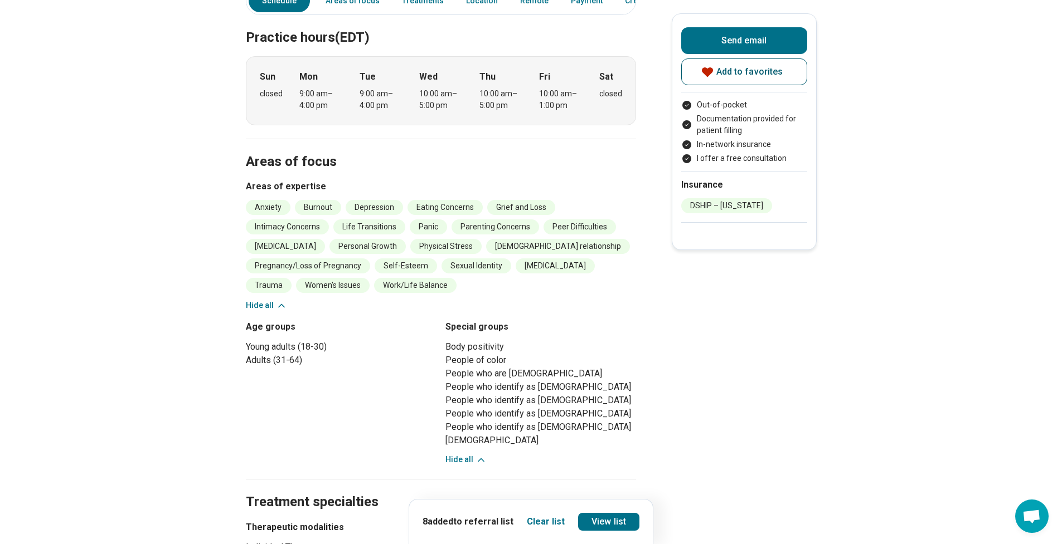
click at [709, 72] on icon at bounding box center [707, 71] width 11 height 9
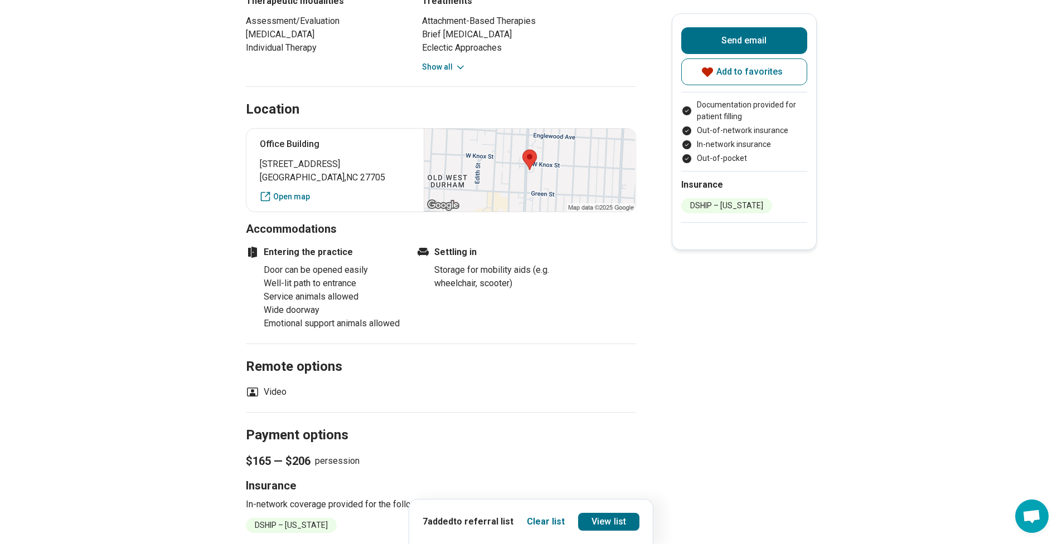
scroll to position [659, 0]
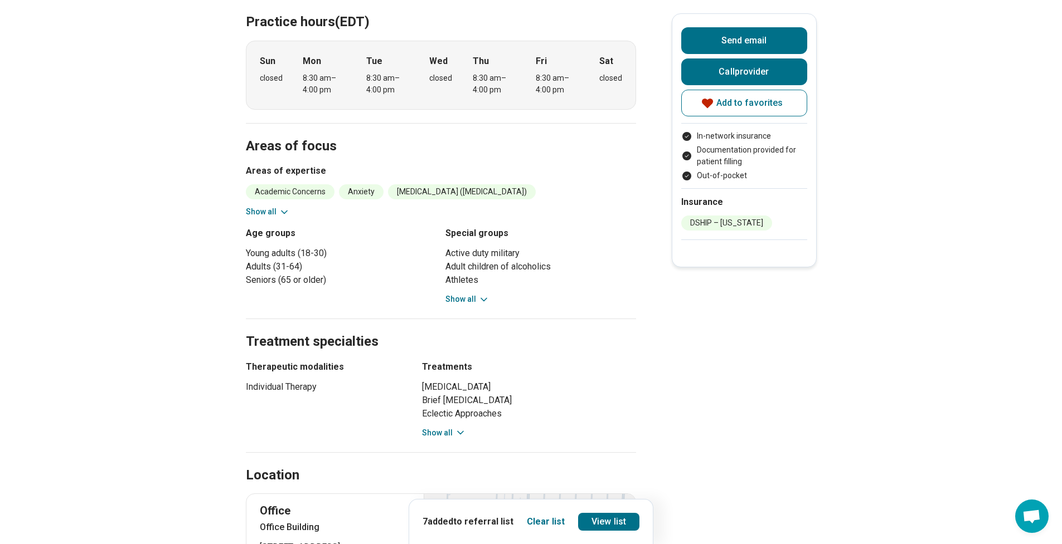
scroll to position [354, 0]
click at [263, 208] on button "Show all" at bounding box center [268, 214] width 44 height 12
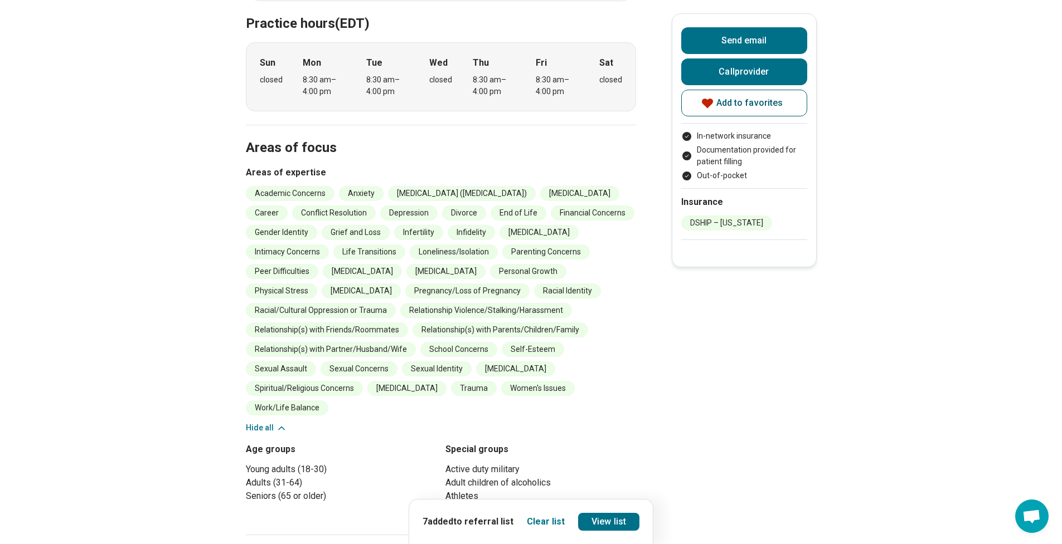
click at [713, 104] on icon at bounding box center [707, 103] width 11 height 9
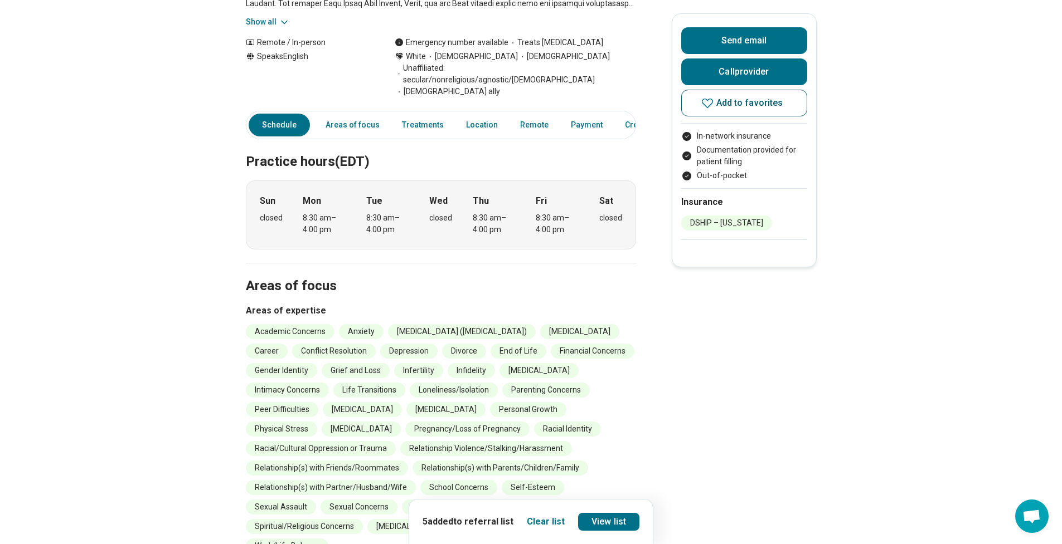
scroll to position [262, 0]
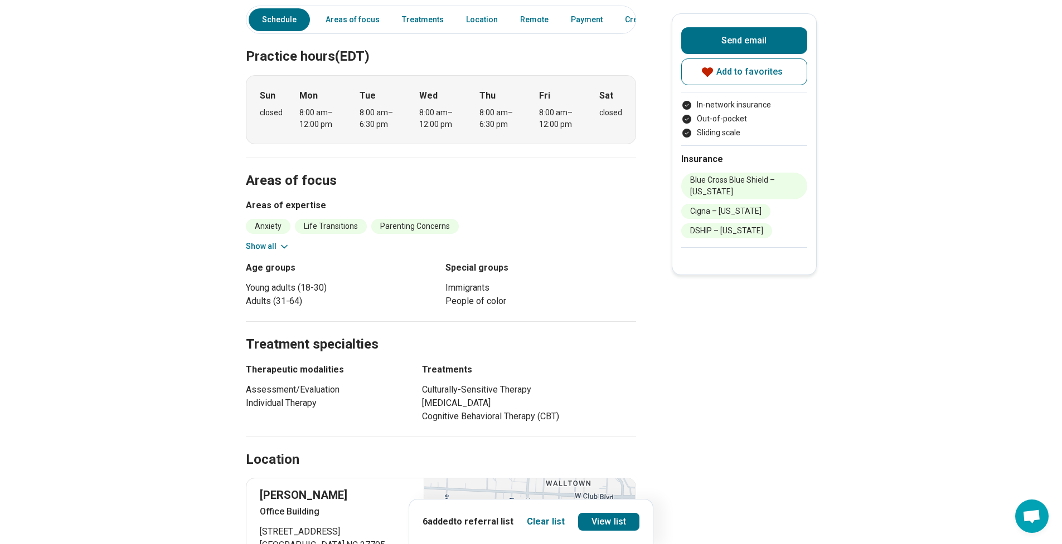
scroll to position [342, 0]
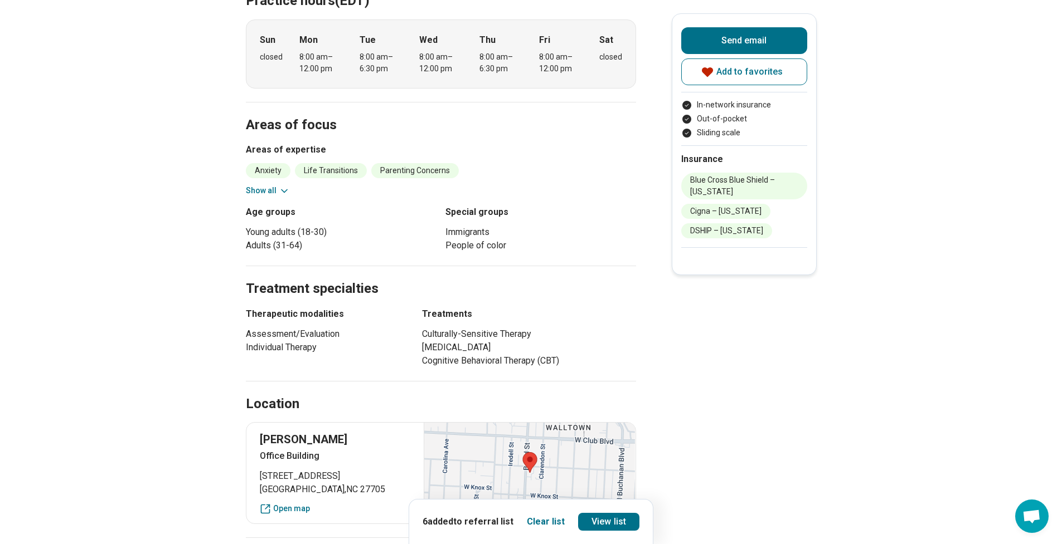
click at [255, 195] on button "Show all" at bounding box center [268, 191] width 44 height 12
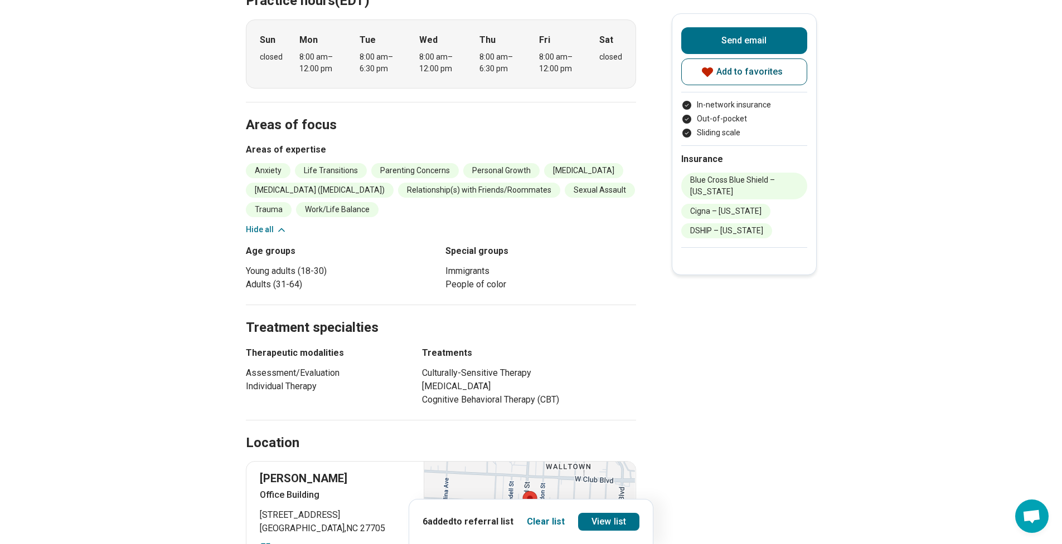
click at [713, 72] on icon at bounding box center [707, 71] width 11 height 9
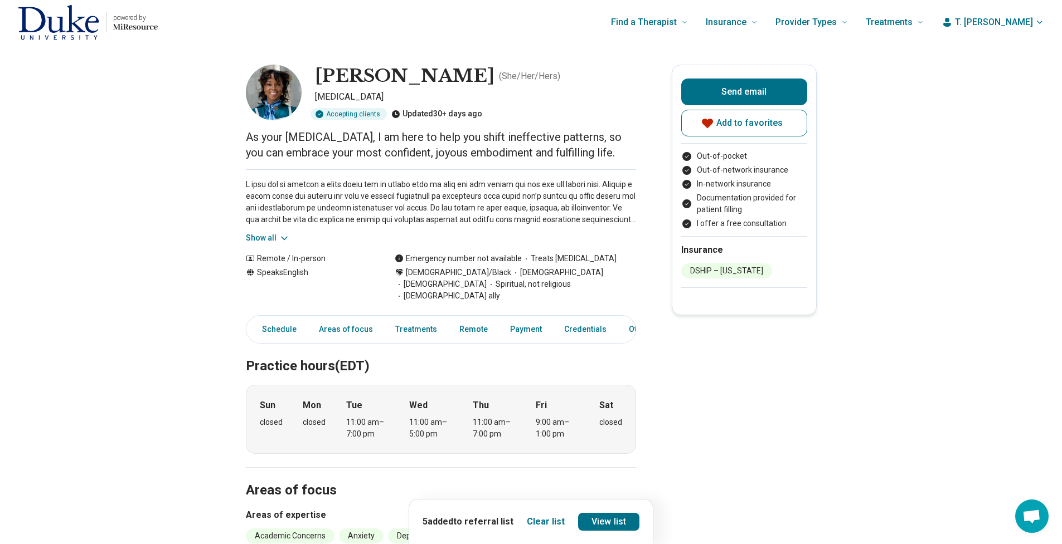
click at [257, 236] on button "Show all" at bounding box center [268, 238] width 44 height 12
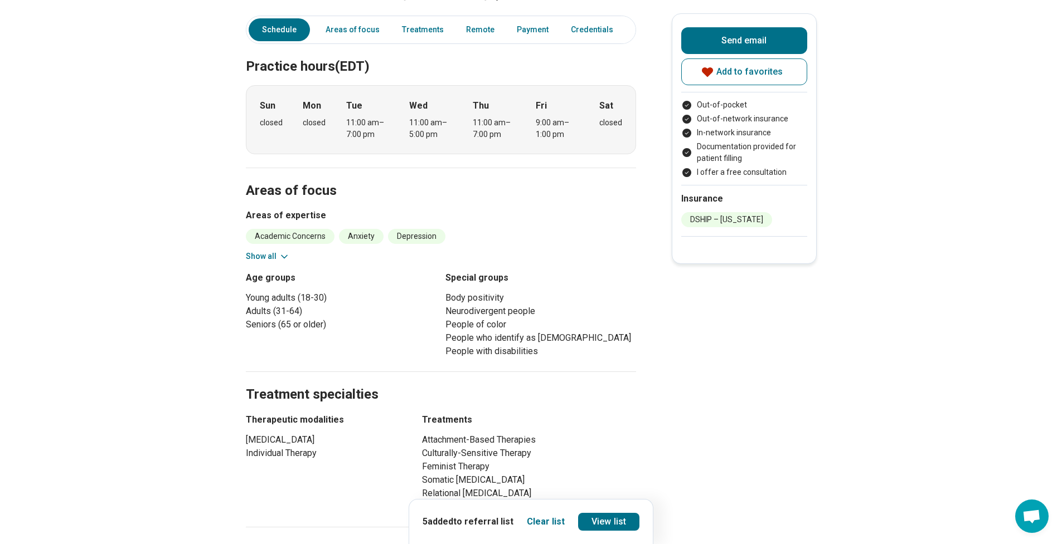
scroll to position [419, 0]
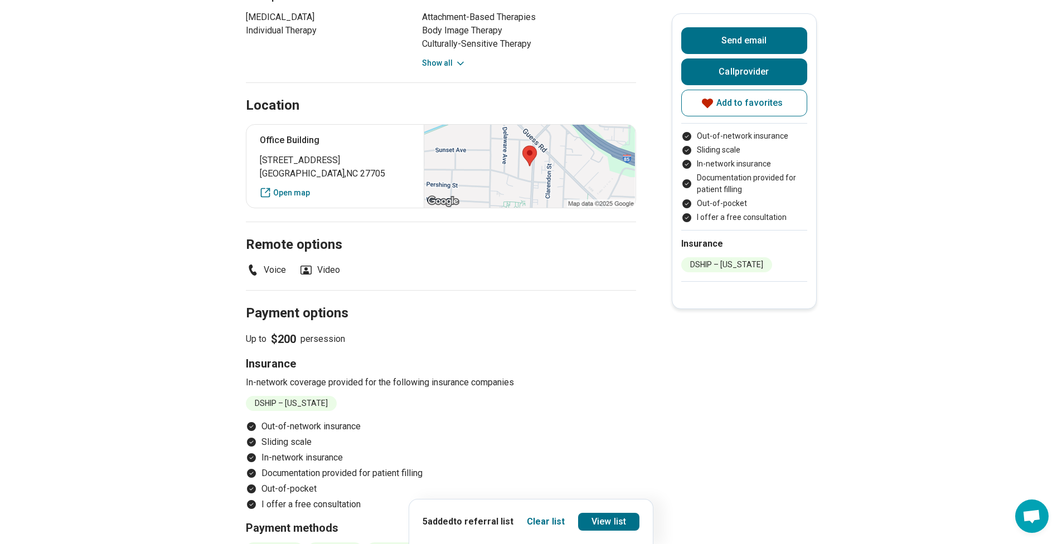
scroll to position [691, 0]
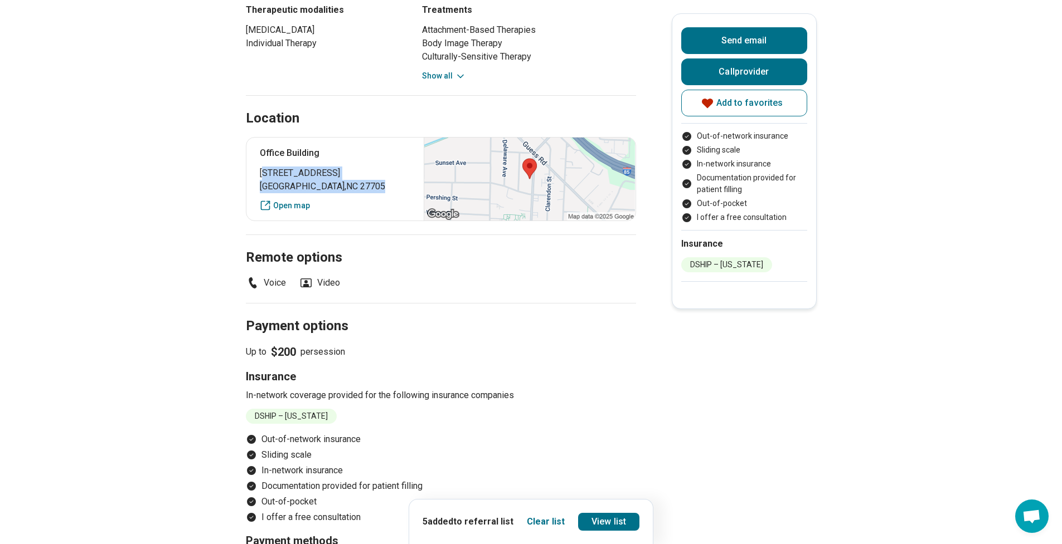
drag, startPoint x: 266, startPoint y: 173, endPoint x: 341, endPoint y: 186, distance: 75.9
click at [341, 186] on p "[STREET_ADDRESS]" at bounding box center [335, 180] width 151 height 27
click at [294, 173] on span "[STREET_ADDRESS]" at bounding box center [335, 173] width 151 height 13
drag, startPoint x: 266, startPoint y: 173, endPoint x: 275, endPoint y: 174, distance: 9.1
click at [275, 174] on span "[STREET_ADDRESS]" at bounding box center [335, 173] width 151 height 13
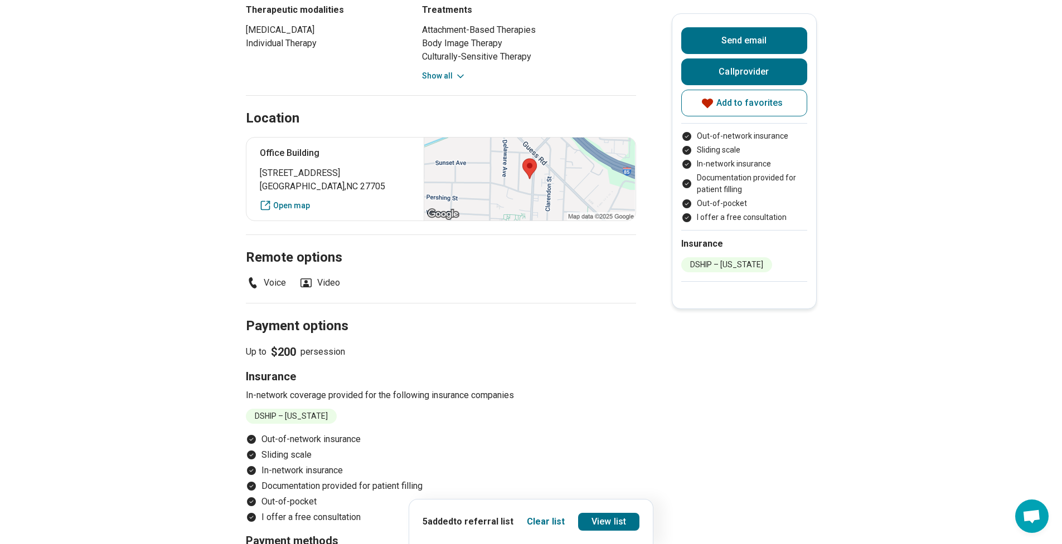
click at [265, 173] on span "[STREET_ADDRESS]" at bounding box center [335, 173] width 151 height 13
drag, startPoint x: 265, startPoint y: 173, endPoint x: 346, endPoint y: 182, distance: 81.9
click at [346, 182] on p "[STREET_ADDRESS]" at bounding box center [335, 180] width 151 height 27
copy p "[STREET_ADDRESS]"
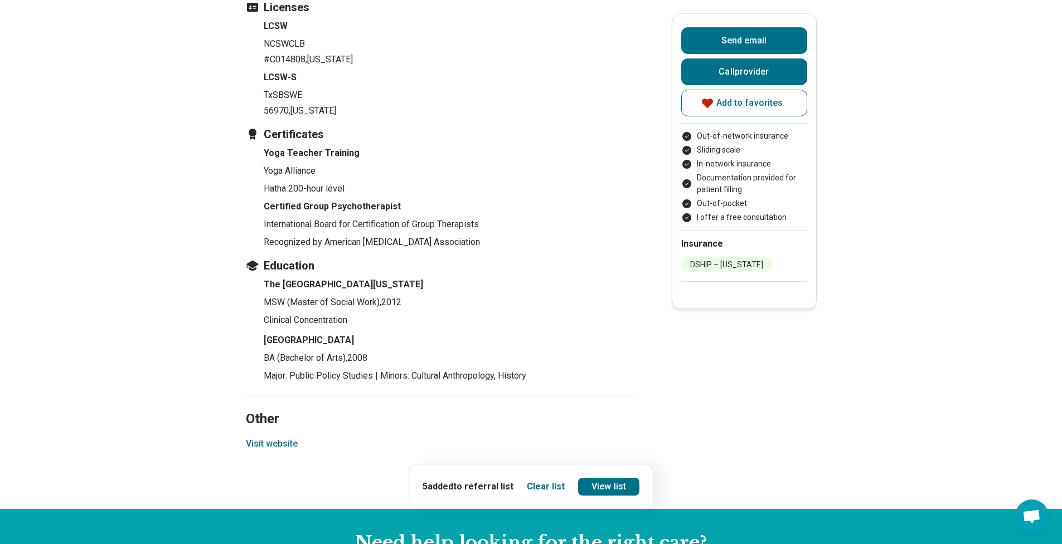
scroll to position [1313, 0]
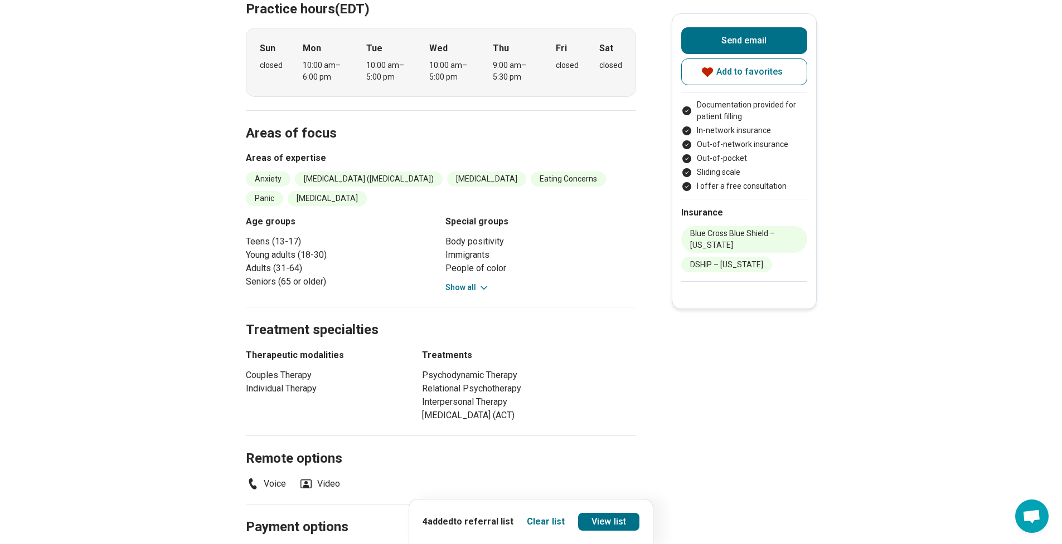
scroll to position [400, 0]
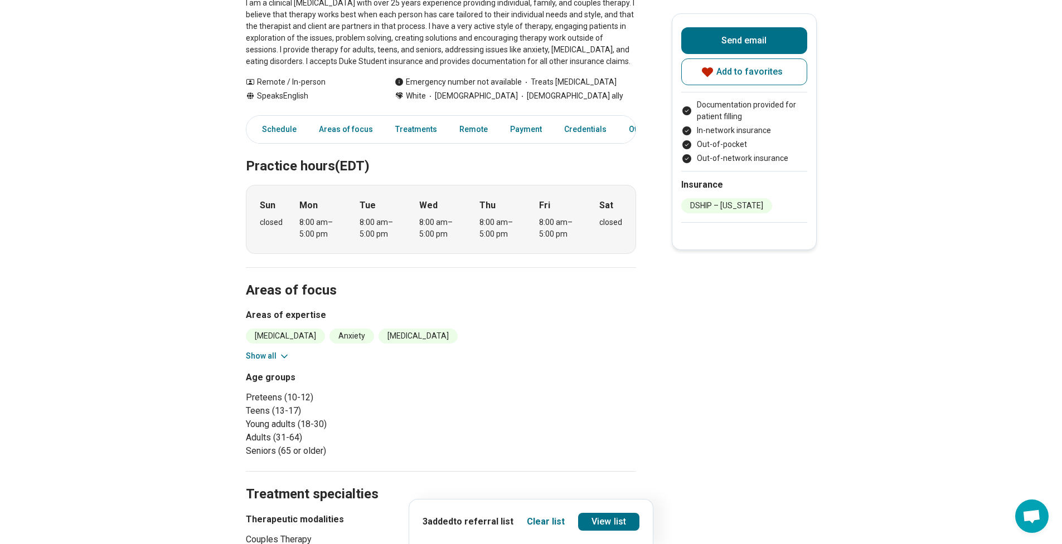
scroll to position [254, 0]
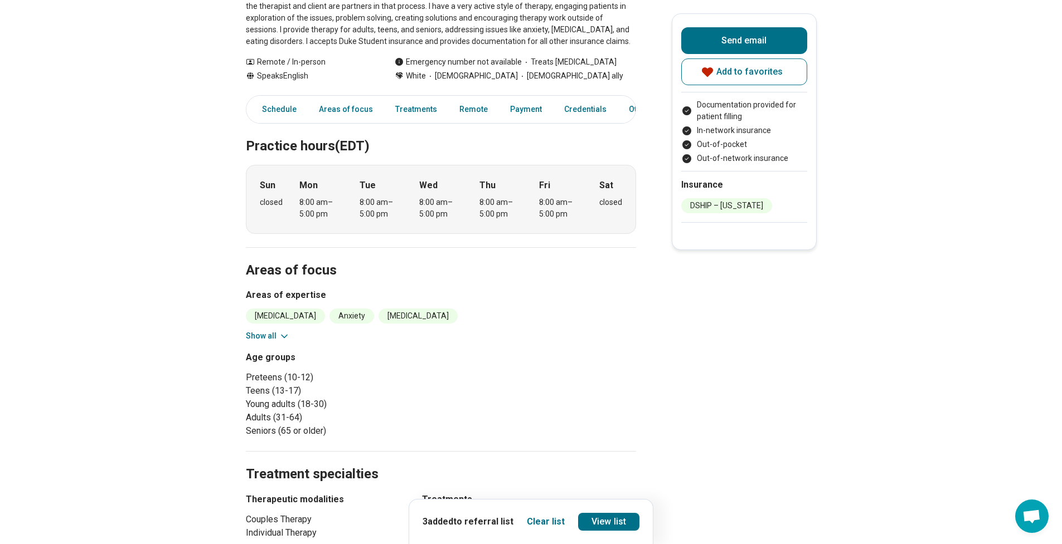
click at [270, 330] on button "Show all" at bounding box center [268, 336] width 44 height 12
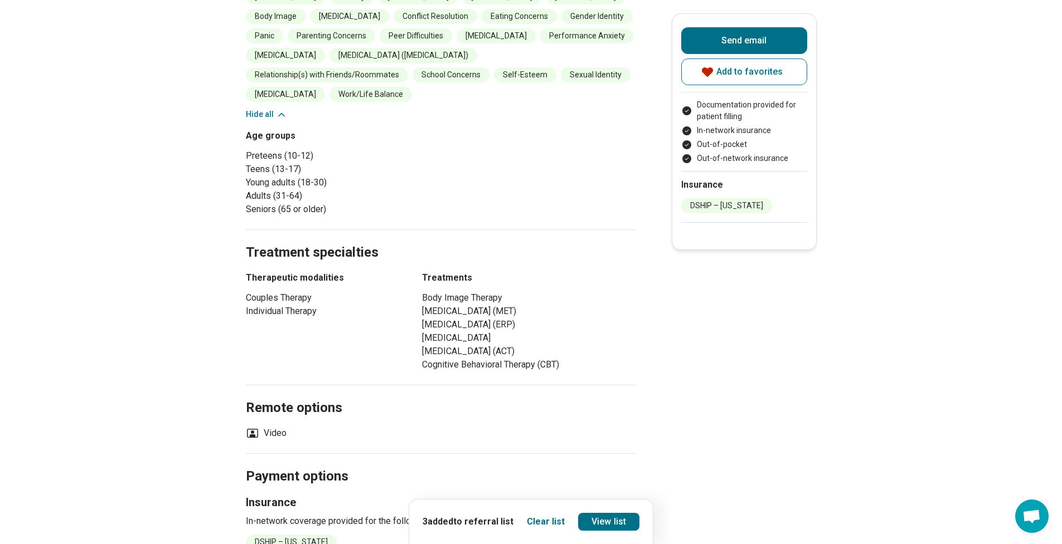
drag, startPoint x: 1069, startPoint y: 176, endPoint x: 1069, endPoint y: 205, distance: 29.0
click at [1061, 205] on html "powered by Find a Therapist Mental Health Conditions [MEDICAL_DATA] Anxiety [ME…" at bounding box center [531, 497] width 1062 height 2141
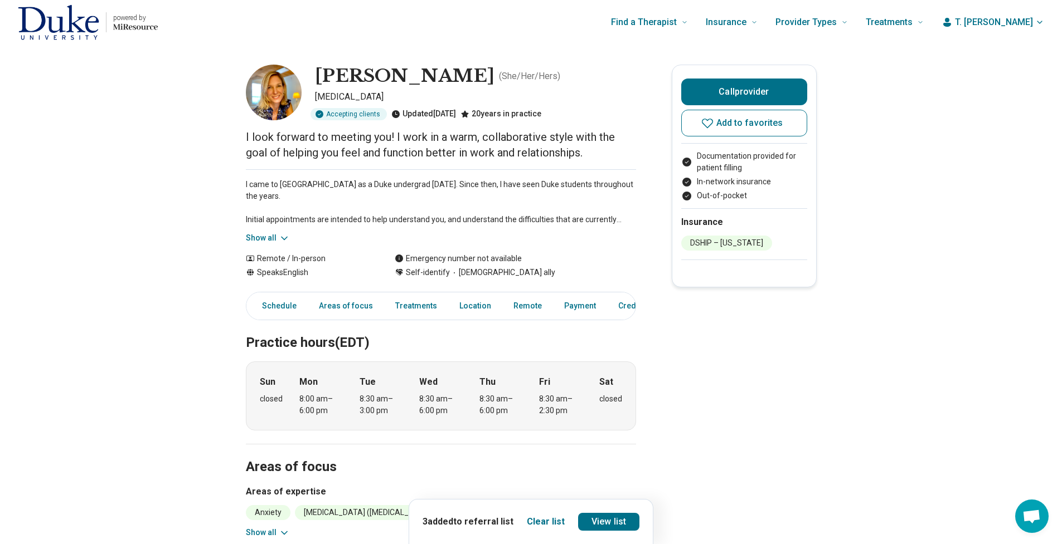
click at [256, 239] on button "Show all" at bounding box center [268, 238] width 44 height 12
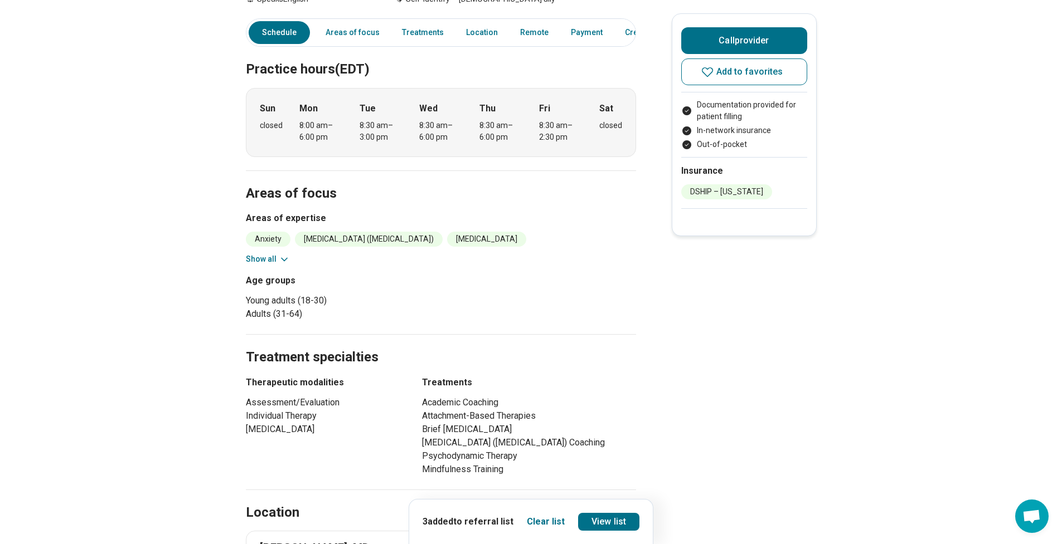
scroll to position [462, 0]
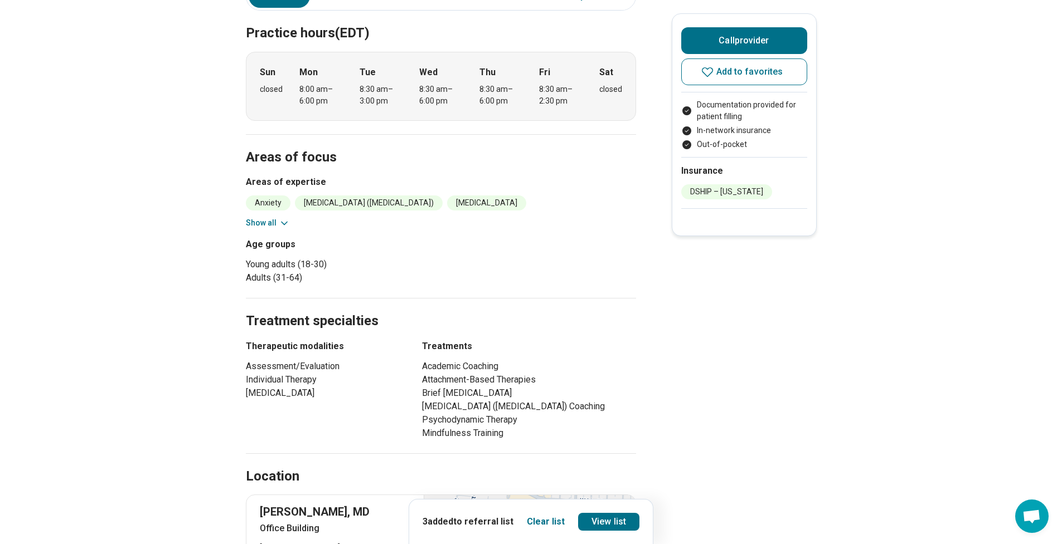
click at [275, 225] on button "Show all" at bounding box center [268, 223] width 44 height 12
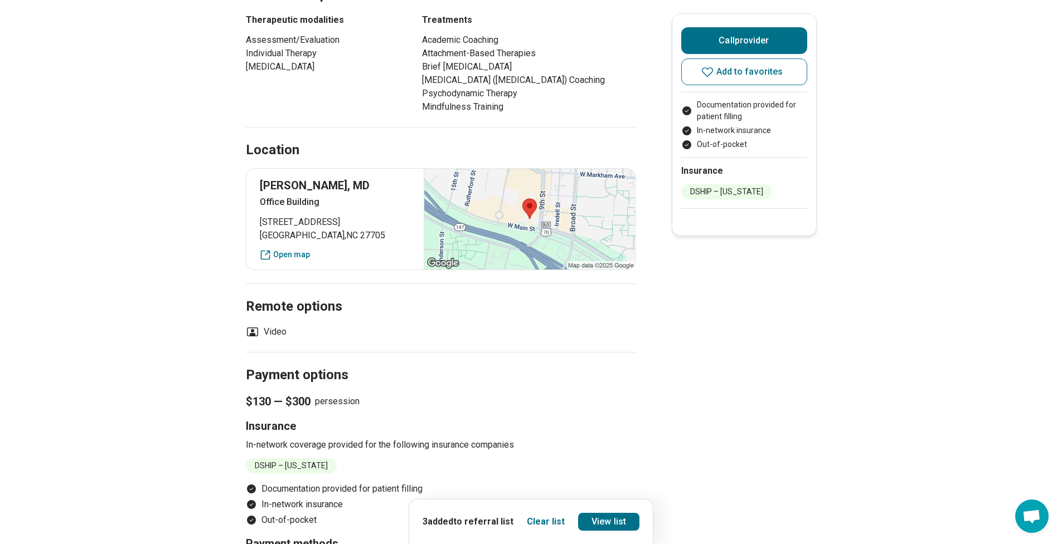
scroll to position [860, 0]
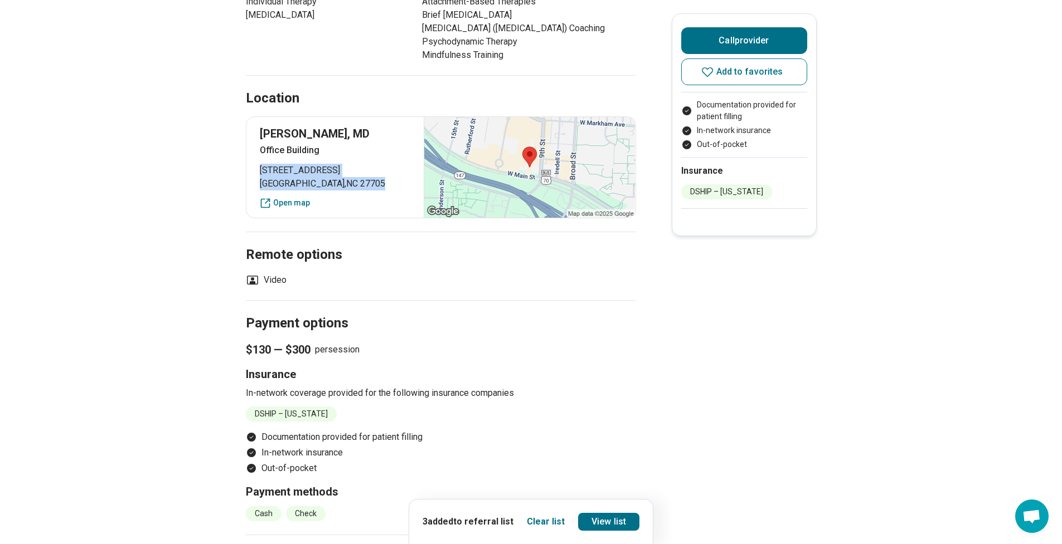
drag, startPoint x: 265, startPoint y: 182, endPoint x: 354, endPoint y: 195, distance: 90.1
click at [354, 191] on p "[STREET_ADDRESS]" at bounding box center [335, 177] width 151 height 27
copy p "[STREET_ADDRESS]"
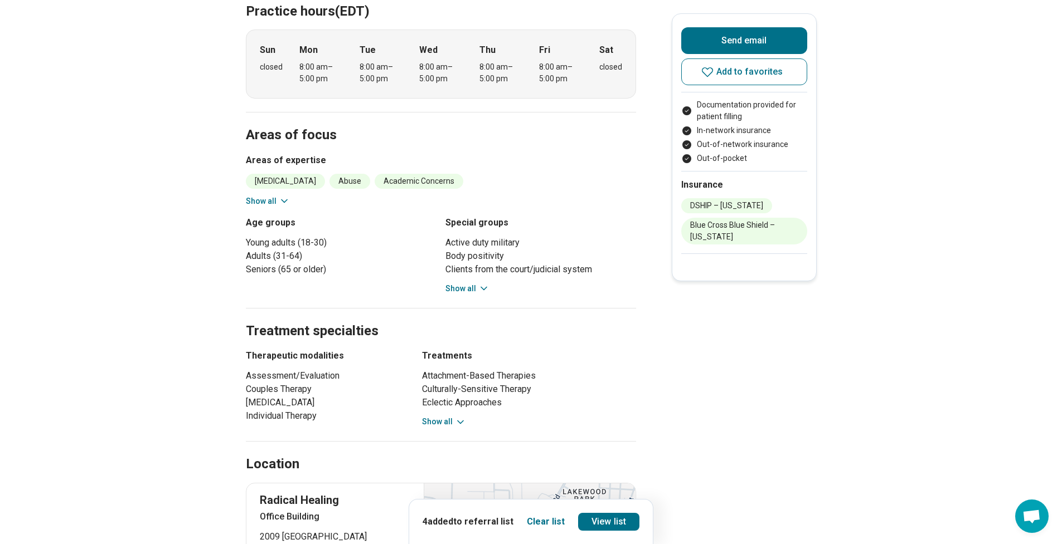
scroll to position [357, 0]
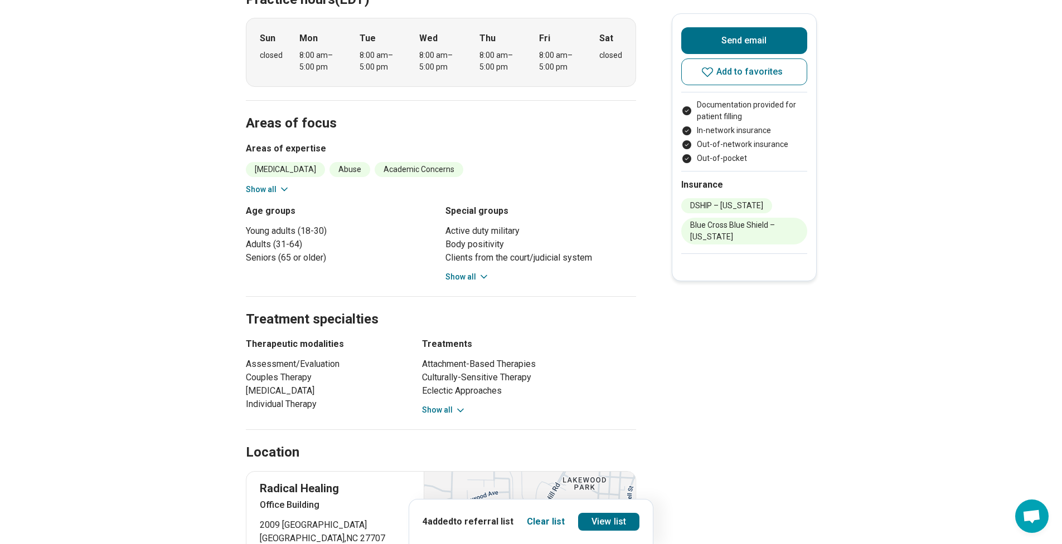
click at [254, 191] on button "Show all" at bounding box center [268, 190] width 44 height 12
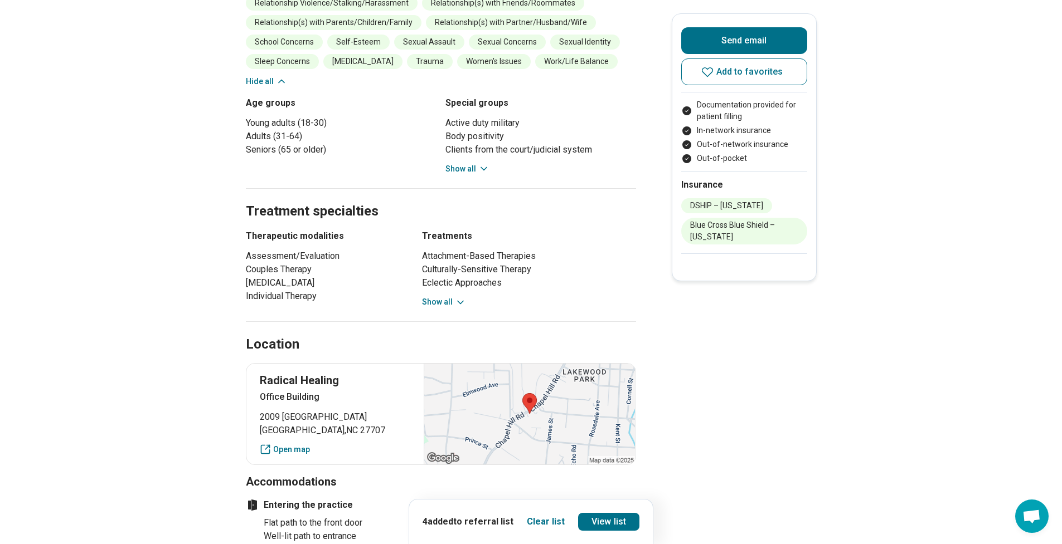
scroll to position [691, 0]
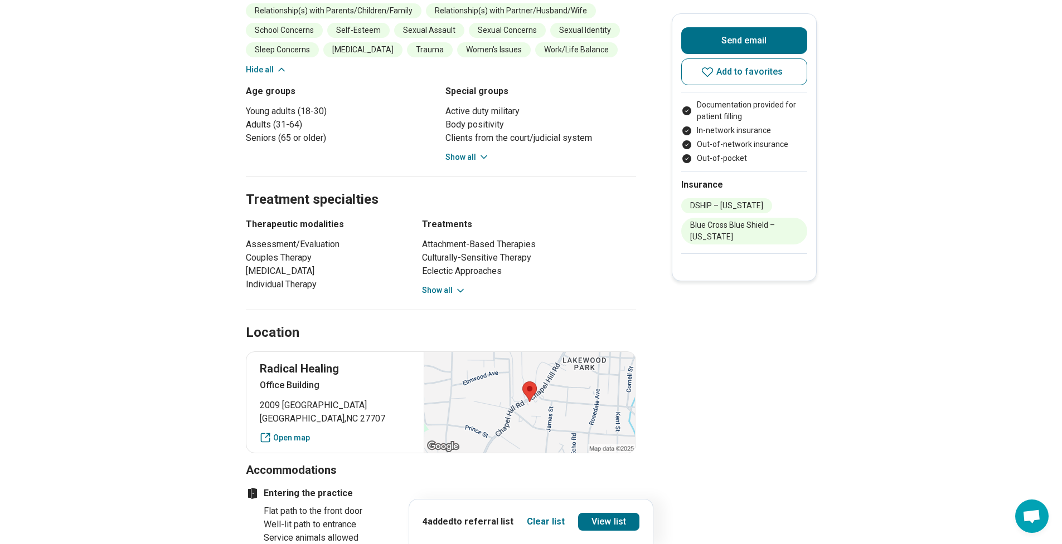
click at [264, 408] on span "2009 Chapel Hill Road" at bounding box center [335, 405] width 151 height 13
drag, startPoint x: 264, startPoint y: 408, endPoint x: 351, endPoint y: 424, distance: 88.4
click at [351, 424] on p "2009 Chapel Hill Road Durham , NC 27707" at bounding box center [335, 412] width 151 height 27
copy p "2009 Chapel Hill Road Durham , NC 27707"
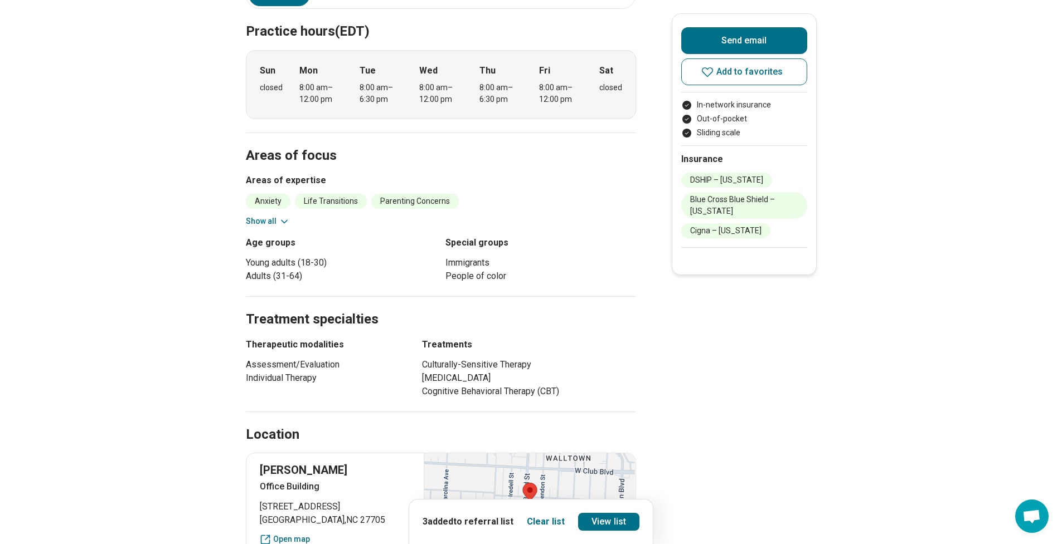
scroll to position [312, 0]
click at [264, 223] on button "Show all" at bounding box center [268, 221] width 44 height 12
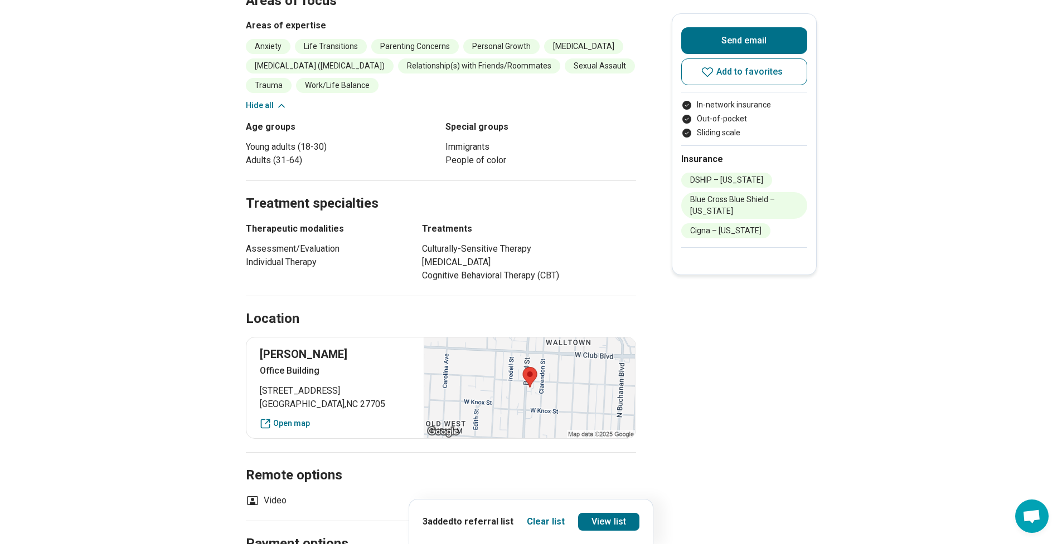
scroll to position [468, 0]
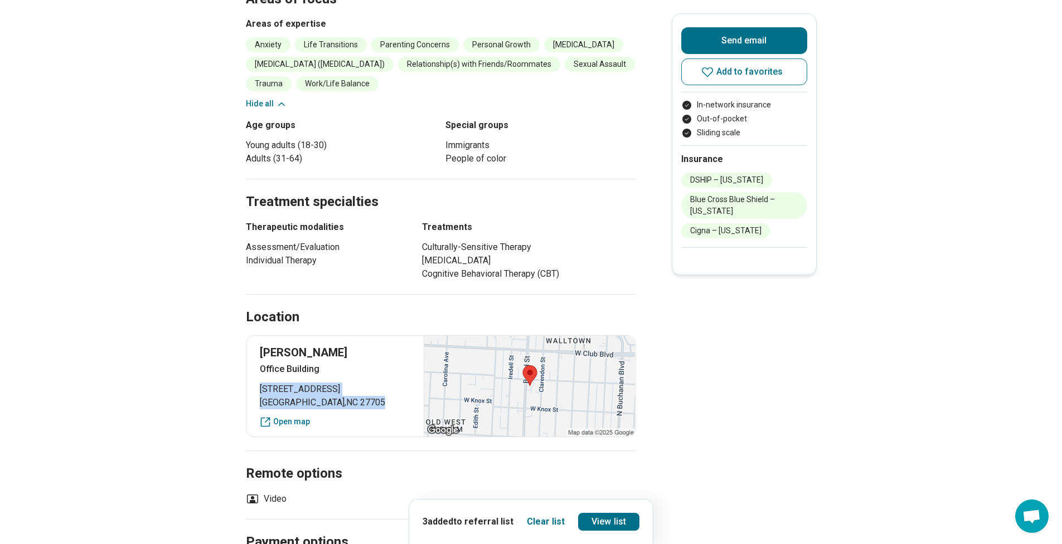
drag, startPoint x: 265, startPoint y: 386, endPoint x: 344, endPoint y: 398, distance: 80.1
click at [344, 398] on p "[STREET_ADDRESS]" at bounding box center [335, 396] width 151 height 27
copy p "[STREET_ADDRESS]"
